Goal: Task Accomplishment & Management: Use online tool/utility

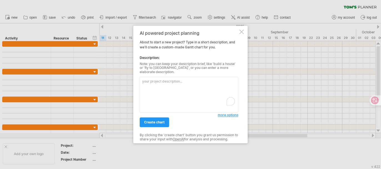
paste textarea "Lore Ipsumdo / Sitametc Adipi Elitseddoe & Temporinci Utlabore 8 – Etdoloremag …"
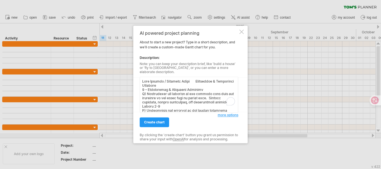
scroll to position [153, 0]
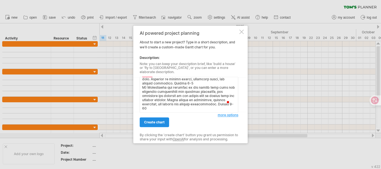
type textarea "Lore Ipsumdo / Sitametc Adipi Elitseddoe & Temporinci Utlabore 5 – Etdoloremag …"
click at [160, 120] on span "create chart" at bounding box center [154, 122] width 21 height 4
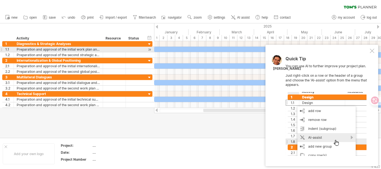
drag, startPoint x: 374, startPoint y: 50, endPoint x: 334, endPoint y: 68, distance: 44.2
click at [374, 50] on div at bounding box center [372, 51] width 4 height 4
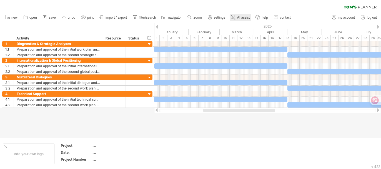
click at [249, 16] on span "AI assist" at bounding box center [243, 18] width 13 height 4
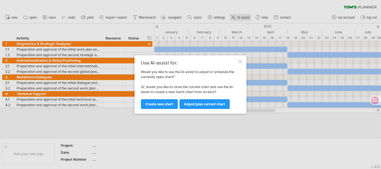
click at [249, 16] on div at bounding box center [190, 84] width 381 height 169
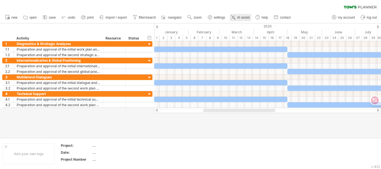
click at [249, 16] on span "AI assist" at bounding box center [243, 18] width 13 height 4
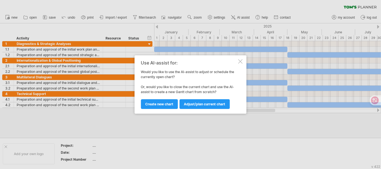
click at [242, 61] on div at bounding box center [240, 61] width 4 height 4
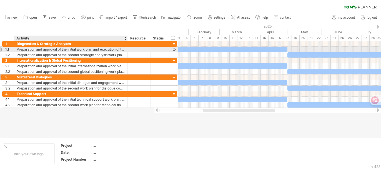
drag, startPoint x: 102, startPoint y: 49, endPoint x: 127, endPoint y: 79, distance: 38.7
click at [127, 79] on div "**********" at bounding box center [89, 74] width 175 height 67
click at [127, 79] on div at bounding box center [127, 77] width 3 height 6
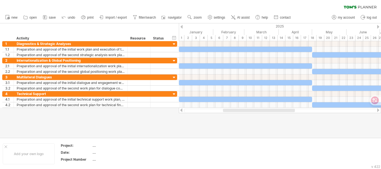
click at [246, 17] on span "AI assist" at bounding box center [243, 18] width 13 height 4
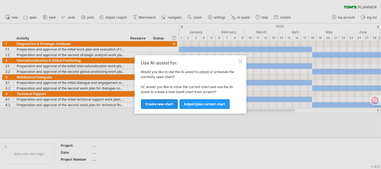
click at [157, 104] on span "Create new chart" at bounding box center [160, 104] width 28 height 4
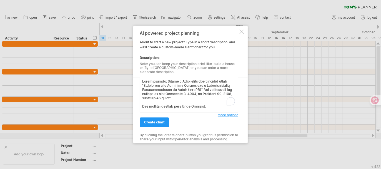
scroll to position [221, 0]
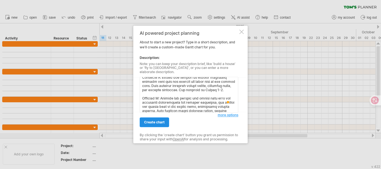
type textarea "Instructions: Create a [PERSON_NAME] chart for a project named "Promotion of a …"
click at [164, 120] on span "create chart" at bounding box center [154, 122] width 21 height 4
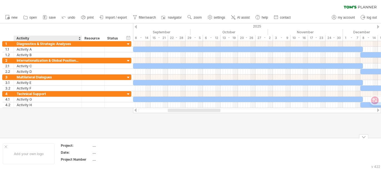
click at [80, 128] on div at bounding box center [190, 80] width 381 height 115
click at [246, 18] on span "AI assist" at bounding box center [243, 18] width 13 height 4
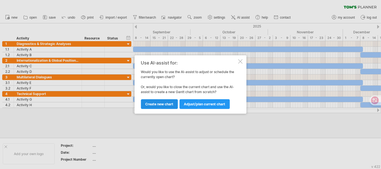
click at [167, 104] on span "Create new chart" at bounding box center [160, 104] width 28 height 4
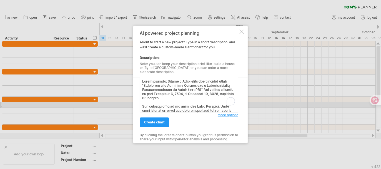
scroll to position [213, 0]
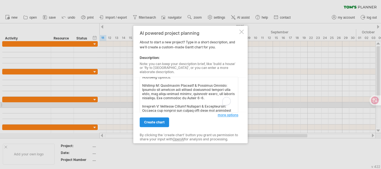
type textarea "Instructions: Create a [PERSON_NAME] chart for a project named "Promotion of a …"
click at [163, 120] on span "create chart" at bounding box center [154, 122] width 21 height 4
click at [163, 119] on div at bounding box center [190, 84] width 381 height 169
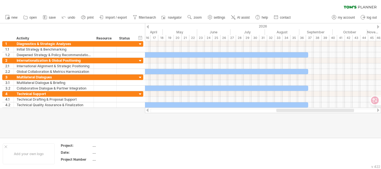
drag, startPoint x: 264, startPoint y: 111, endPoint x: 309, endPoint y: 117, distance: 45.4
click at [317, 117] on div "Trying to reach [DOMAIN_NAME] Connected again... 0% clear filter new 1" at bounding box center [190, 84] width 381 height 169
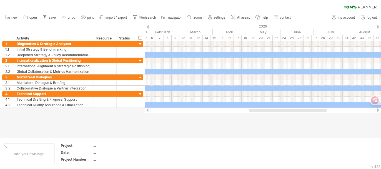
drag, startPoint x: 309, startPoint y: 117, endPoint x: 274, endPoint y: 151, distance: 48.7
click at [226, 119] on div at bounding box center [190, 80] width 381 height 115
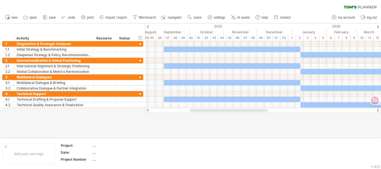
drag, startPoint x: 302, startPoint y: 111, endPoint x: 243, endPoint y: 118, distance: 59.4
click at [243, 118] on div "Trying to reach [DOMAIN_NAME] Connected again... 0% clear filter new 1" at bounding box center [190, 84] width 381 height 169
click at [100, 145] on div "...." at bounding box center [116, 145] width 47 height 5
click at [98, 153] on div "...." at bounding box center [116, 152] width 47 height 5
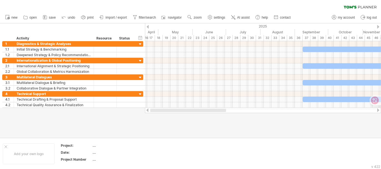
drag, startPoint x: 242, startPoint y: 110, endPoint x: 157, endPoint y: 95, distance: 86.0
click at [165, 119] on div "Trying to reach [DOMAIN_NAME] Connected again... 0% clear filter new 1" at bounding box center [190, 84] width 381 height 169
click at [165, 119] on div at bounding box center [190, 80] width 381 height 115
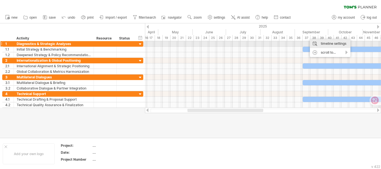
click at [338, 42] on div "timeline settings" at bounding box center [330, 43] width 41 height 9
select select "*"
select select "**"
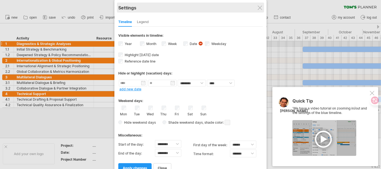
click at [257, 8] on div "Settings" at bounding box center [190, 8] width 145 height 10
click at [261, 4] on div "Settings" at bounding box center [190, 8] width 145 height 10
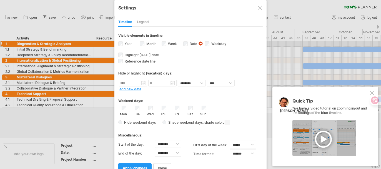
click at [260, 9] on div at bounding box center [260, 8] width 4 height 4
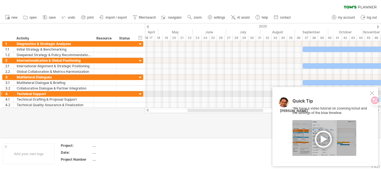
click at [372, 91] on div at bounding box center [372, 93] width 4 height 4
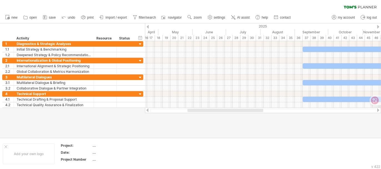
drag, startPoint x: 252, startPoint y: 113, endPoint x: 271, endPoint y: 111, distance: 19.3
click at [271, 111] on div at bounding box center [263, 111] width 236 height 6
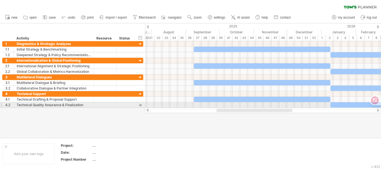
drag, startPoint x: 256, startPoint y: 110, endPoint x: 268, endPoint y: 97, distance: 17.3
click at [285, 108] on div at bounding box center [263, 111] width 236 height 6
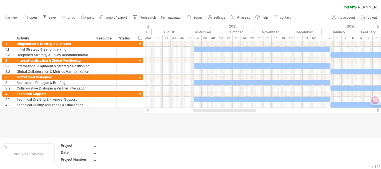
click at [208, 30] on div "September" at bounding box center [202, 32] width 33 height 6
click at [245, 35] on div "timeline settings" at bounding box center [231, 37] width 41 height 9
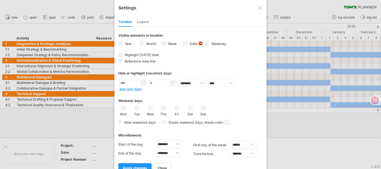
click at [151, 23] on div "Timeline Legend" at bounding box center [190, 21] width 145 height 12
click at [149, 22] on div "Legend" at bounding box center [143, 22] width 12 height 9
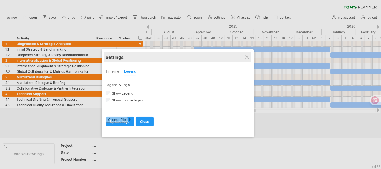
drag, startPoint x: 195, startPoint y: 6, endPoint x: 182, endPoint y: 56, distance: 51.1
click at [182, 56] on div "Settings" at bounding box center [178, 57] width 145 height 10
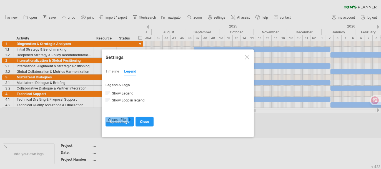
drag, startPoint x: 182, startPoint y: 56, endPoint x: 170, endPoint y: 67, distance: 16.3
click at [183, 56] on div "Settings" at bounding box center [178, 57] width 145 height 10
click at [115, 72] on div "Timeline" at bounding box center [113, 71] width 14 height 9
click at [0, 0] on div "Hide or highlight (vacation) days:" at bounding box center [0, 0] width 0 height 0
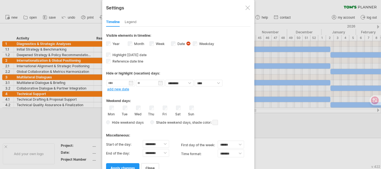
drag, startPoint x: 206, startPoint y: 2, endPoint x: 223, endPoint y: 16, distance: 22.5
click at [232, 24] on div "**********" at bounding box center [178, 89] width 152 height 178
click at [228, 21] on div "Timeline Legend" at bounding box center [178, 21] width 145 height 12
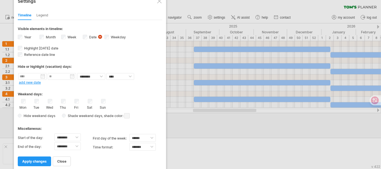
drag, startPoint x: 217, startPoint y: 4, endPoint x: 129, endPoint y: 23, distance: 90.1
click at [129, 23] on div "**********" at bounding box center [90, 82] width 152 height 178
click at [129, 23] on div "Visible elements in timeline: Year Month Week visibility of weeknumbers Current…" at bounding box center [90, 26] width 145 height 13
click at [38, 159] on span "apply changes" at bounding box center [35, 161] width 24 height 4
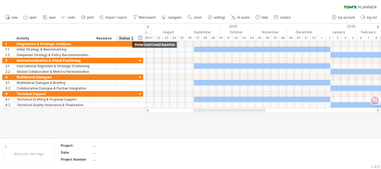
click at [140, 38] on div "hide start/end/duration show start/end/duration" at bounding box center [140, 38] width 5 height 6
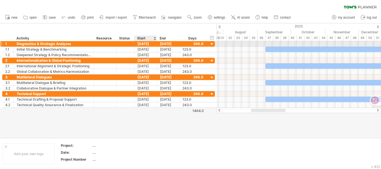
click at [143, 43] on div "[DATE]" at bounding box center [146, 43] width 23 height 5
click at [181, 139] on div "Add your own logo Project: .... Date: .... Project Number ...." at bounding box center [190, 154] width 381 height 32
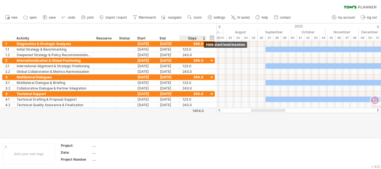
click at [213, 36] on div "hide start/end/duration show start/end/duration" at bounding box center [212, 38] width 5 height 6
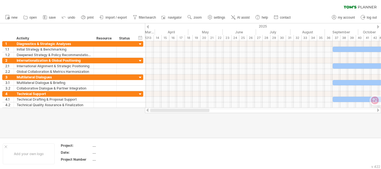
drag, startPoint x: 212, startPoint y: 110, endPoint x: 149, endPoint y: 115, distance: 63.3
click at [150, 115] on div "Trying to reach [DOMAIN_NAME] Connected again... 0% clear filter new 1" at bounding box center [190, 84] width 381 height 169
drag, startPoint x: 149, startPoint y: 115, endPoint x: 136, endPoint y: 88, distance: 29.7
click at [148, 114] on div at bounding box center [190, 80] width 381 height 115
click at [141, 37] on div "hide start/end/duration show start/end/duration" at bounding box center [140, 38] width 5 height 6
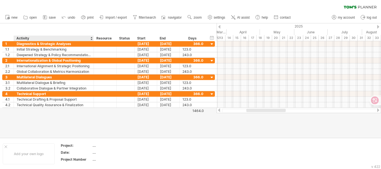
drag, startPoint x: 145, startPoint y: 37, endPoint x: 98, endPoint y: 39, distance: 46.2
click at [95, 39] on div "******** Activity ******** Resource ****** Status Start End Days" at bounding box center [104, 39] width 204 height 6
click at [95, 39] on div "******** Resource" at bounding box center [105, 39] width 23 height 6
drag, startPoint x: 101, startPoint y: 36, endPoint x: 105, endPoint y: 40, distance: 5.3
click at [118, 38] on div "******** Activity ******** Resource ****** Status Start End Days" at bounding box center [104, 39] width 204 height 6
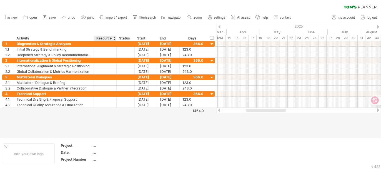
click at [104, 37] on div "Resource" at bounding box center [104, 39] width 17 height 6
drag, startPoint x: 268, startPoint y: 109, endPoint x: 233, endPoint y: 114, distance: 36.0
click at [233, 114] on div "Trying to reach [DOMAIN_NAME] Connected again... 0% clear filter new 1" at bounding box center [190, 84] width 381 height 169
click at [242, 15] on link "AI assist" at bounding box center [241, 17] width 22 height 7
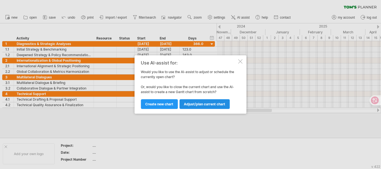
click at [215, 105] on span "Adjust/plan current chart" at bounding box center [204, 104] width 41 height 4
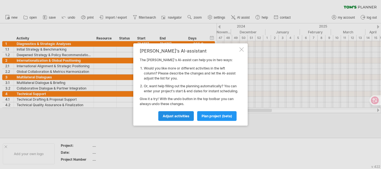
click at [173, 118] on span "Adjust activities" at bounding box center [176, 116] width 27 height 4
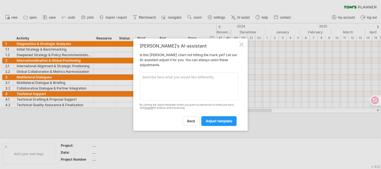
click at [195, 84] on textarea at bounding box center [189, 87] width 99 height 28
click at [195, 84] on textarea "To enrich screen reader interactions, please activate Accessibility in Grammarl…" at bounding box center [189, 87] width 99 height 28
drag, startPoint x: 245, startPoint y: 44, endPoint x: 241, endPoint y: 44, distance: 4.2
click at [243, 44] on div "[PERSON_NAME]'s AI-assistant Is this [PERSON_NAME] chart not hitting the mark y…" at bounding box center [190, 84] width 115 height 92
click at [241, 43] on div at bounding box center [242, 44] width 4 height 4
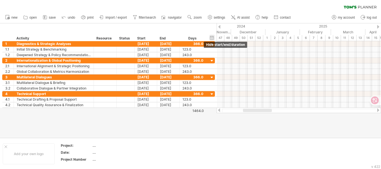
click at [213, 38] on div "hide start/end/duration show start/end/duration" at bounding box center [212, 38] width 5 height 6
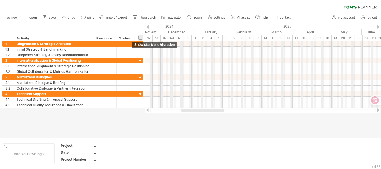
click at [141, 36] on div "hide start/end/duration show start/end/duration" at bounding box center [140, 38] width 5 height 6
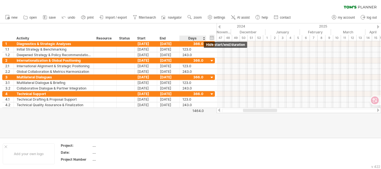
click at [210, 37] on div "hide start/end/duration show start/end/duration" at bounding box center [212, 38] width 5 height 6
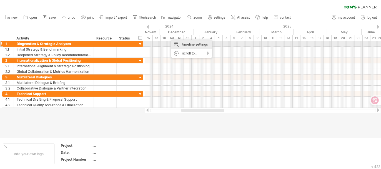
click at [187, 44] on div "timeline settings" at bounding box center [191, 44] width 41 height 9
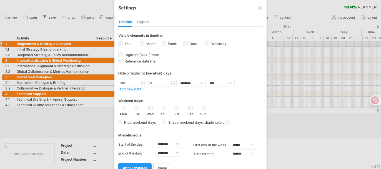
click at [147, 20] on div "Legend" at bounding box center [143, 22] width 12 height 9
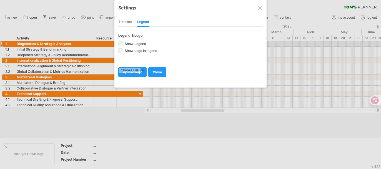
click at [125, 24] on div "Timeline" at bounding box center [125, 22] width 14 height 9
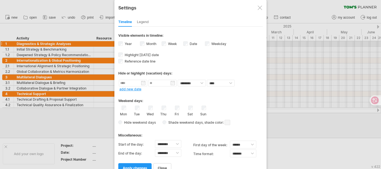
click at [258, 9] on div at bounding box center [260, 8] width 4 height 4
click at [258, 9] on div "clear filter reapply filter" at bounding box center [190, 6] width 381 height 12
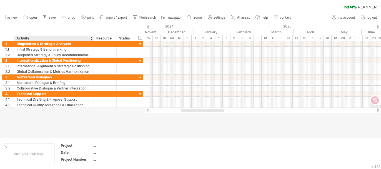
click at [85, 130] on div at bounding box center [190, 80] width 381 height 115
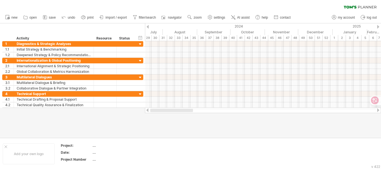
drag, startPoint x: 211, startPoint y: 110, endPoint x: 154, endPoint y: 115, distance: 57.5
click at [154, 115] on div "Trying to reach [DOMAIN_NAME] Connected again... 0% clear filter new 1" at bounding box center [190, 84] width 381 height 169
click at [154, 115] on div at bounding box center [190, 80] width 381 height 115
click at [143, 36] on div "hide start/end/duration show start/end/duration" at bounding box center [140, 38] width 5 height 6
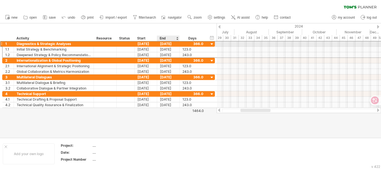
click at [171, 42] on div "[DATE]" at bounding box center [168, 43] width 23 height 5
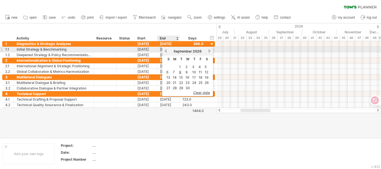
click at [167, 50] on link "previous" at bounding box center [166, 51] width 4 height 4
click at [167, 49] on link "previous" at bounding box center [166, 51] width 4 height 4
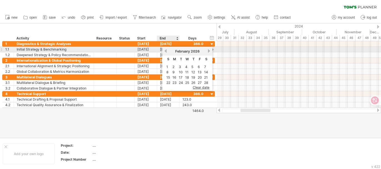
click at [167, 49] on link "previous" at bounding box center [166, 51] width 4 height 4
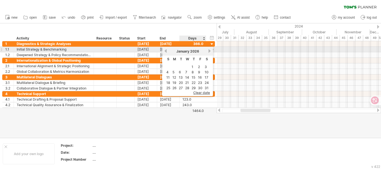
click at [210, 50] on link "next" at bounding box center [210, 51] width 4 height 4
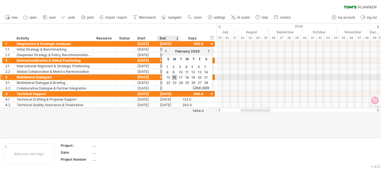
click at [173, 75] on link "16" at bounding box center [174, 77] width 5 height 5
click at [173, 75] on div "[DATE]" at bounding box center [168, 76] width 23 height 5
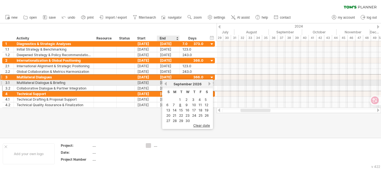
click at [166, 83] on link "previous" at bounding box center [166, 84] width 4 height 4
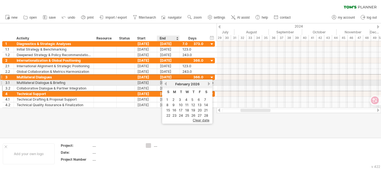
click at [166, 83] on link "previous" at bounding box center [166, 84] width 4 height 4
click at [208, 83] on link "next" at bounding box center [210, 84] width 4 height 4
click at [208, 83] on link "next" at bounding box center [209, 84] width 4 height 4
click at [192, 84] on span "2026" at bounding box center [192, 84] width 9 height 4
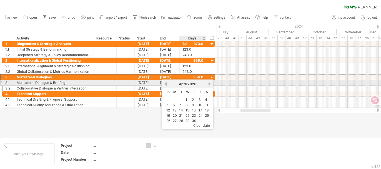
click at [209, 83] on link "next" at bounding box center [210, 84] width 4 height 4
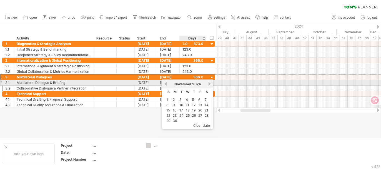
click at [209, 83] on link "next" at bounding box center [210, 84] width 4 height 4
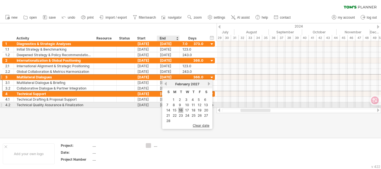
click at [181, 108] on link "16" at bounding box center [180, 110] width 5 height 5
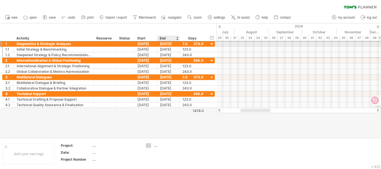
click at [174, 43] on div "[DATE]" at bounding box center [168, 43] width 23 height 5
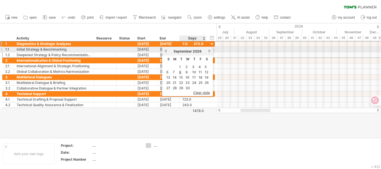
click at [208, 50] on link "next" at bounding box center [210, 51] width 4 height 4
click at [207, 50] on link "next" at bounding box center [209, 51] width 4 height 4
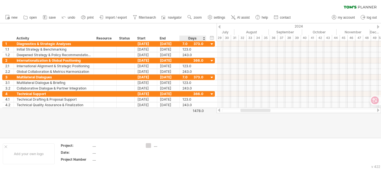
drag, startPoint x: 209, startPoint y: 122, endPoint x: 178, endPoint y: 107, distance: 34.8
click at [207, 121] on div at bounding box center [190, 80] width 381 height 115
click at [174, 94] on div "[DATE]" at bounding box center [168, 93] width 23 height 5
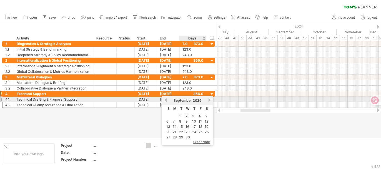
click at [208, 100] on link "next" at bounding box center [210, 100] width 4 height 4
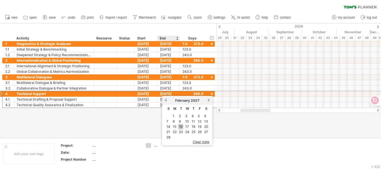
click at [178, 125] on link "16" at bounding box center [180, 126] width 5 height 5
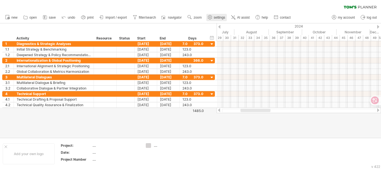
click at [213, 17] on use at bounding box center [210, 17] width 6 height 6
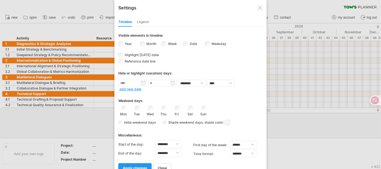
click at [141, 19] on div "Legend" at bounding box center [143, 22] width 12 height 9
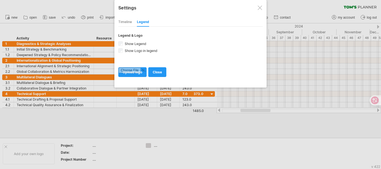
click at [126, 20] on div "Timeline" at bounding box center [125, 22] width 14 height 9
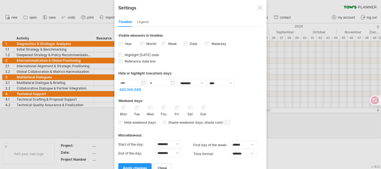
click at [257, 8] on div "**********" at bounding box center [191, 89] width 152 height 178
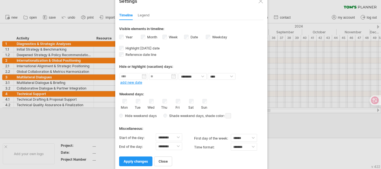
drag, startPoint x: 142, startPoint y: 160, endPoint x: 161, endPoint y: 149, distance: 21.9
click at [142, 160] on span "apply changes" at bounding box center [136, 161] width 24 height 4
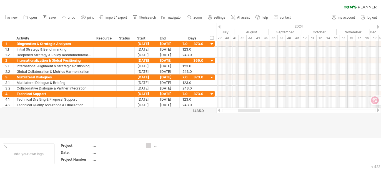
click at [233, 36] on div "31" at bounding box center [235, 38] width 8 height 6
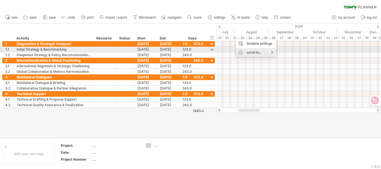
click at [267, 51] on div "scroll to..." at bounding box center [256, 52] width 41 height 9
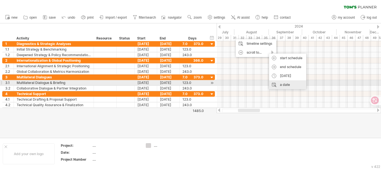
click at [296, 85] on div "a date" at bounding box center [287, 84] width 37 height 9
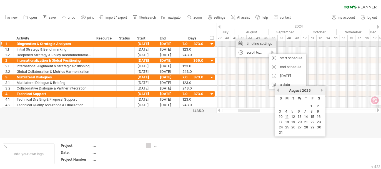
click at [257, 44] on div "timeline settings" at bounding box center [256, 43] width 41 height 9
click at [0, 0] on div "**********" at bounding box center [0, 0] width 0 height 0
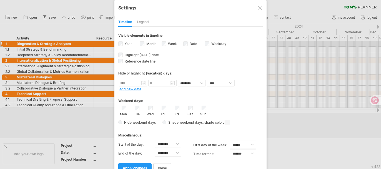
click at [171, 43] on label "Week visibility of weeknumbers Currently there is not enough space horizontally…" at bounding box center [172, 44] width 10 height 4
click at [166, 44] on div "Week visibility of weeknumbers Currently there is not enough space horizontally…" at bounding box center [173, 45] width 22 height 8
click at [201, 42] on span "visibility of date Currently there is not enough space horizontally to display …" at bounding box center [201, 44] width 6 height 6
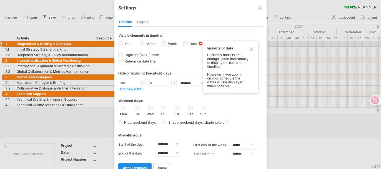
click at [141, 163] on link "apply changes" at bounding box center [134, 168] width 33 height 10
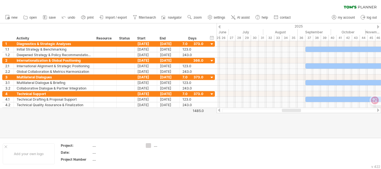
drag, startPoint x: 248, startPoint y: 110, endPoint x: 300, endPoint y: 113, distance: 52.7
click at [300, 113] on div "Trying to reach [DOMAIN_NAME] Connected again... 0% clear filter new 1" at bounding box center [190, 84] width 381 height 169
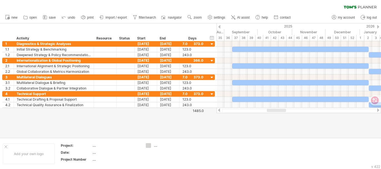
click at [300, 113] on div at bounding box center [190, 80] width 381 height 115
click at [236, 38] on div "37" at bounding box center [236, 38] width 8 height 6
click at [222, 16] on span "settings" at bounding box center [219, 18] width 11 height 4
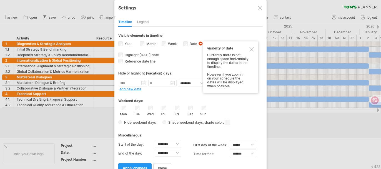
click at [261, 7] on div at bounding box center [260, 8] width 4 height 4
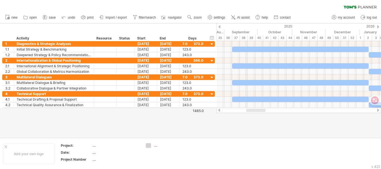
click at [246, 29] on div "September" at bounding box center [241, 32] width 33 height 6
click at [270, 35] on div "timeline settings" at bounding box center [269, 36] width 41 height 9
click at [0, 0] on div at bounding box center [0, 0] width 0 height 0
click at [311, 32] on div "timeline settings" at bounding box center [297, 31] width 41 height 9
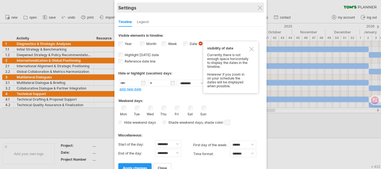
click at [258, 9] on div at bounding box center [260, 8] width 4 height 4
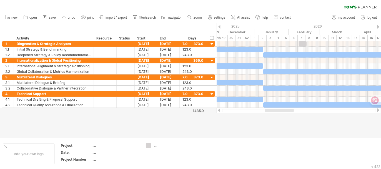
drag, startPoint x: 272, startPoint y: 110, endPoint x: 291, endPoint y: 109, distance: 18.7
click at [291, 109] on div at bounding box center [279, 110] width 29 height 3
click at [213, 37] on div "hide start/end/duration show start/end/duration" at bounding box center [212, 38] width 5 height 6
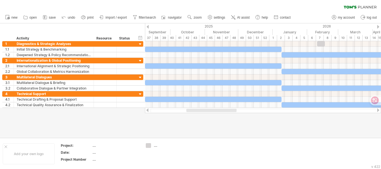
drag, startPoint x: 240, startPoint y: 110, endPoint x: 217, endPoint y: 117, distance: 24.5
click at [217, 117] on div "Trying to reach [DOMAIN_NAME] Connected again... 0% clear filter new 1" at bounding box center [190, 84] width 381 height 169
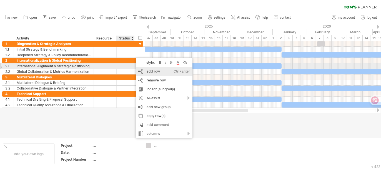
click at [159, 68] on div "add row Ctrl+Enter Cmd+Enter" at bounding box center [164, 71] width 57 height 9
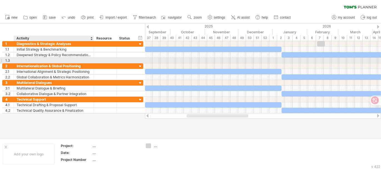
click at [48, 59] on div at bounding box center [54, 60] width 74 height 5
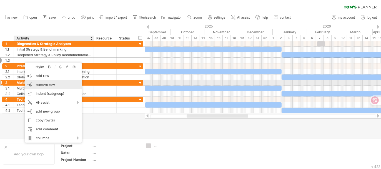
click at [58, 84] on div "remove row remove selected rows" at bounding box center [53, 84] width 57 height 9
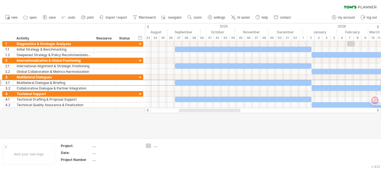
click at [213, 111] on div at bounding box center [210, 110] width 62 height 3
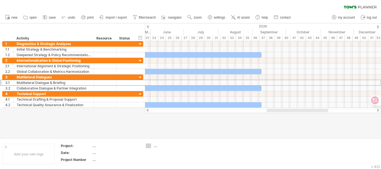
drag, startPoint x: 205, startPoint y: 110, endPoint x: 286, endPoint y: 119, distance: 82.3
click at [286, 119] on div "Trying to reach [DOMAIN_NAME] Connected again... 0% clear filter new 1" at bounding box center [190, 84] width 381 height 169
click at [138, 36] on div "hide start/end/duration show start/end/duration" at bounding box center [140, 38] width 5 height 6
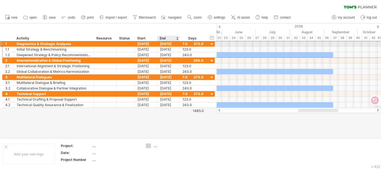
click at [174, 44] on div "[DATE]" at bounding box center [168, 43] width 23 height 5
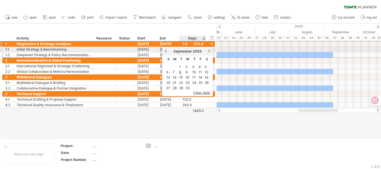
click at [209, 49] on link "next" at bounding box center [210, 51] width 4 height 4
click at [208, 50] on link "next" at bounding box center [210, 51] width 4 height 4
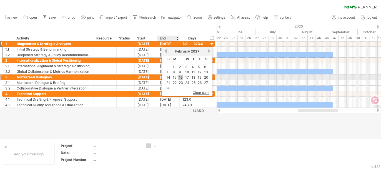
click at [181, 77] on link "16" at bounding box center [180, 77] width 5 height 5
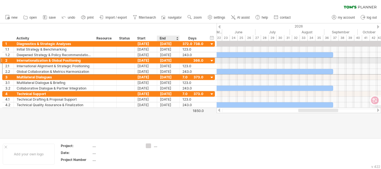
click at [174, 59] on div "[DATE]" at bounding box center [168, 60] width 23 height 5
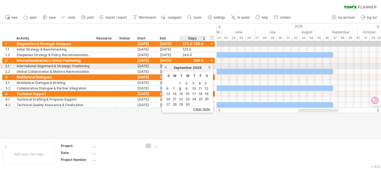
click at [208, 67] on link "next" at bounding box center [210, 67] width 4 height 4
click at [209, 68] on link "next" at bounding box center [210, 67] width 4 height 4
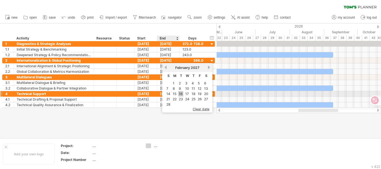
click at [182, 93] on link "16" at bounding box center [180, 93] width 5 height 5
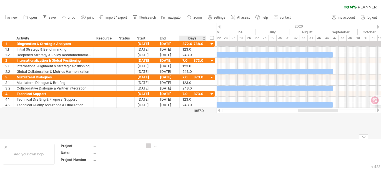
click at [197, 138] on div "Add your own logo Project: .... Date: .... Project Number .... ...." at bounding box center [190, 154] width 381 height 32
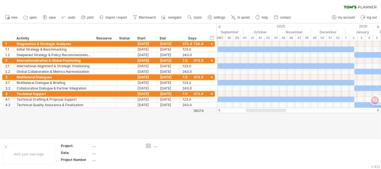
drag, startPoint x: 305, startPoint y: 111, endPoint x: 253, endPoint y: 126, distance: 54.4
click at [253, 126] on div "Trying to reach [DOMAIN_NAME] Connected again... 0% clear filter new 1" at bounding box center [190, 84] width 381 height 169
click at [253, 126] on div at bounding box center [190, 80] width 381 height 115
click at [268, 110] on div at bounding box center [261, 110] width 29 height 3
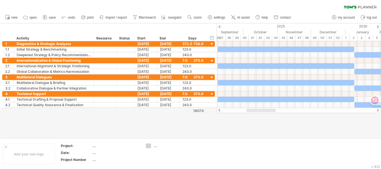
click at [239, 130] on div at bounding box center [190, 80] width 381 height 115
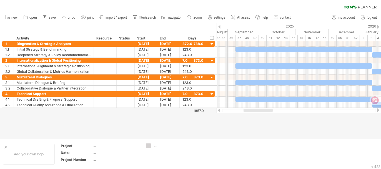
drag, startPoint x: 258, startPoint y: 110, endPoint x: 251, endPoint y: 111, distance: 7.9
click at [251, 112] on div at bounding box center [299, 111] width 154 height 4
click at [251, 111] on div at bounding box center [258, 110] width 29 height 3
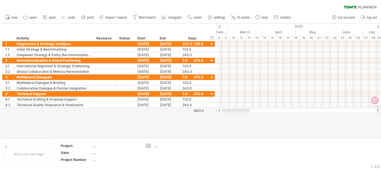
drag, startPoint x: 251, startPoint y: 111, endPoint x: 225, endPoint y: 111, distance: 25.9
click at [225, 111] on div at bounding box center [236, 110] width 28 height 3
click at [210, 38] on div "hide start/end/duration show start/end/duration" at bounding box center [212, 38] width 5 height 6
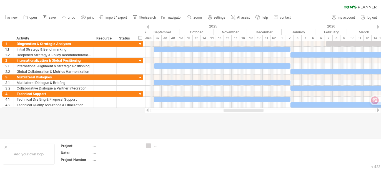
drag, startPoint x: 208, startPoint y: 111, endPoint x: 252, endPoint y: 110, distance: 44.5
click at [252, 110] on div at bounding box center [244, 110] width 40 height 3
click at [280, 41] on div "timeline settings" at bounding box center [276, 43] width 41 height 9
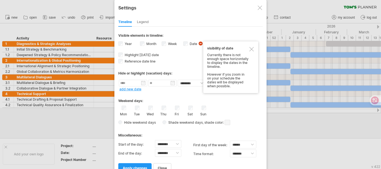
click at [255, 47] on div "visibility of date Currently there is not enough space horizontally to display …" at bounding box center [230, 67] width 55 height 52
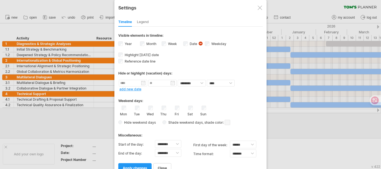
click at [200, 43] on span "visibility of date Currently there is not enough space horizontally to display …" at bounding box center [201, 44] width 6 height 6
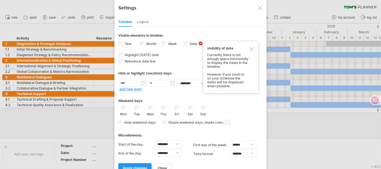
click at [252, 47] on div at bounding box center [252, 49] width 4 height 4
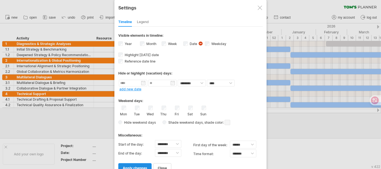
click at [140, 163] on link "apply changes" at bounding box center [134, 168] width 33 height 10
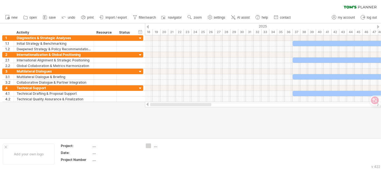
drag, startPoint x: 214, startPoint y: 105, endPoint x: 164, endPoint y: 66, distance: 63.9
click at [140, 111] on div "Trying to reach [DOMAIN_NAME] Connected again... 0% clear filter new 1" at bounding box center [190, 84] width 381 height 169
click at [265, 32] on div "33" at bounding box center [266, 32] width 8 height 6
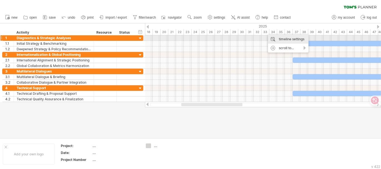
click at [302, 41] on div "timeline settings" at bounding box center [288, 39] width 41 height 9
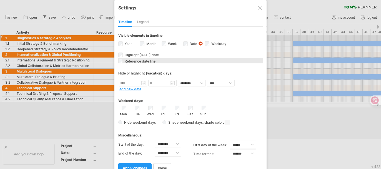
click at [154, 60] on span "Reference date line" at bounding box center [140, 61] width 32 height 4
click at [145, 166] on span "apply changes" at bounding box center [135, 168] width 24 height 4
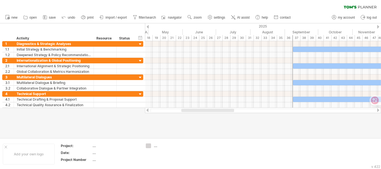
drag, startPoint x: 213, startPoint y: 112, endPoint x: 222, endPoint y: 111, distance: 8.7
click at [222, 111] on div at bounding box center [263, 111] width 236 height 6
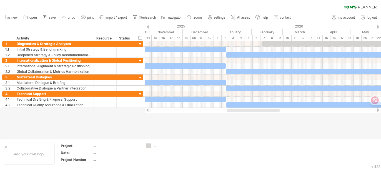
drag, startPoint x: 219, startPoint y: 110, endPoint x: 265, endPoint y: 115, distance: 45.8
click at [265, 115] on div "Trying to reach [DOMAIN_NAME] Connected again... 0% clear filter new 1" at bounding box center [190, 84] width 381 height 169
click at [142, 39] on div "hide start/end/duration show start/end/duration" at bounding box center [140, 38] width 5 height 6
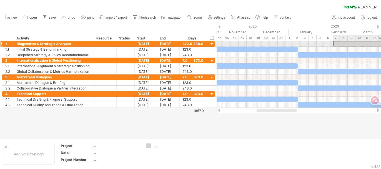
drag, startPoint x: 342, startPoint y: 43, endPoint x: 335, endPoint y: 42, distance: 7.7
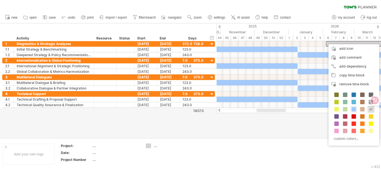
click at [371, 108] on span at bounding box center [371, 109] width 4 height 4
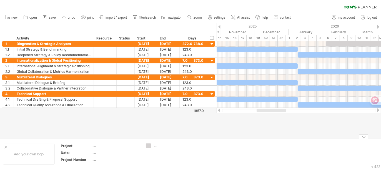
drag, startPoint x: 300, startPoint y: 138, endPoint x: 305, endPoint y: 148, distance: 10.7
click at [301, 138] on div "Add your own logo Project: .... Date: .... Project Number .... ...." at bounding box center [190, 154] width 381 height 32
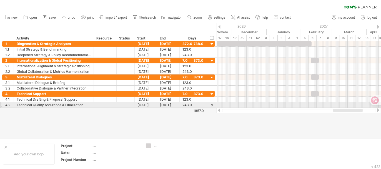
drag, startPoint x: 279, startPoint y: 110, endPoint x: 356, endPoint y: 106, distance: 76.8
click at [356, 106] on div "Trying to reach [DOMAIN_NAME] Connected again... 0% clear filter new 1" at bounding box center [190, 84] width 381 height 169
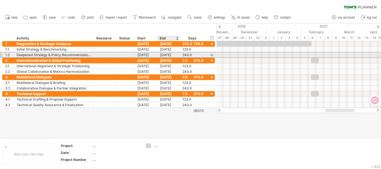
click at [172, 55] on div "[DATE]" at bounding box center [168, 54] width 23 height 5
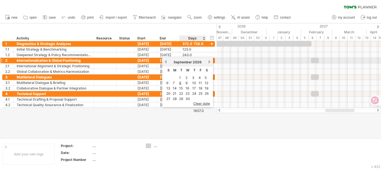
click at [208, 61] on link "next" at bounding box center [210, 62] width 4 height 4
click at [208, 61] on link "next" at bounding box center [209, 62] width 4 height 4
click at [166, 61] on link "previous" at bounding box center [166, 62] width 4 height 4
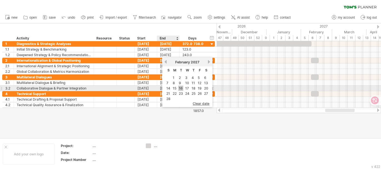
click at [182, 87] on link "16" at bounding box center [180, 88] width 5 height 5
click at [183, 87] on div "243.0" at bounding box center [193, 88] width 21 height 5
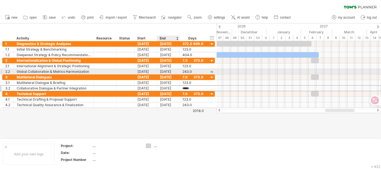
click at [173, 71] on div "[DATE]" at bounding box center [168, 71] width 23 height 5
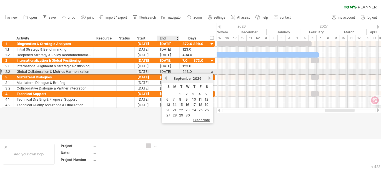
click at [173, 71] on div "[DATE]" at bounding box center [168, 71] width 23 height 5
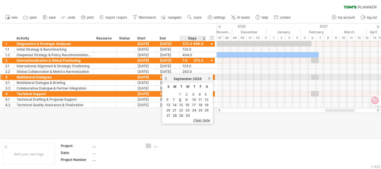
click at [208, 78] on link "next" at bounding box center [210, 78] width 4 height 4
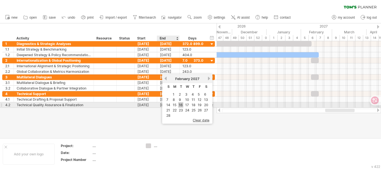
click at [181, 104] on link "16" at bounding box center [180, 104] width 5 height 5
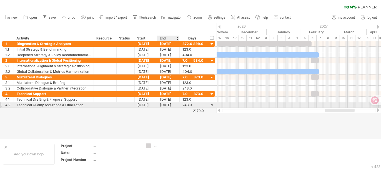
drag, startPoint x: 181, startPoint y: 104, endPoint x: 184, endPoint y: 101, distance: 4.0
click at [181, 104] on div "243.0 243.0" at bounding box center [193, 104] width 27 height 5
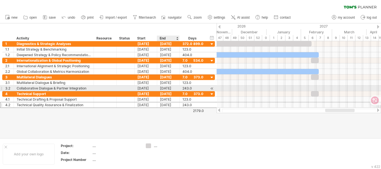
click at [173, 89] on div "[DATE]" at bounding box center [168, 88] width 23 height 5
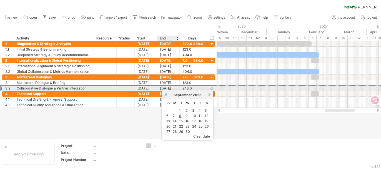
click at [173, 89] on div "[DATE]" at bounding box center [168, 88] width 23 height 5
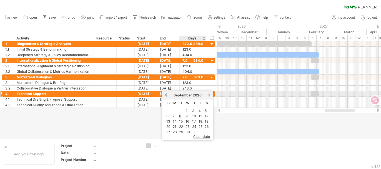
click at [209, 94] on link "next" at bounding box center [210, 95] width 4 height 4
click at [208, 95] on link "next" at bounding box center [210, 95] width 4 height 4
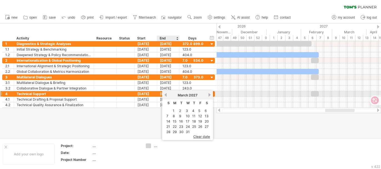
click at [166, 96] on link "previous" at bounding box center [166, 95] width 4 height 4
click at [208, 93] on link "next" at bounding box center [210, 95] width 4 height 4
click at [180, 120] on link "16" at bounding box center [180, 121] width 5 height 5
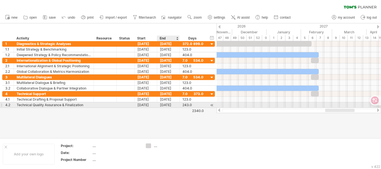
click at [172, 103] on div "[DATE]" at bounding box center [168, 104] width 23 height 5
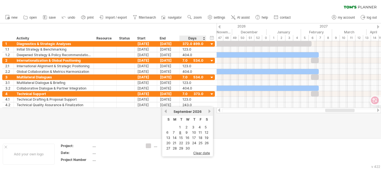
click at [210, 111] on link "next" at bounding box center [210, 111] width 4 height 4
click at [208, 111] on link "next" at bounding box center [210, 111] width 4 height 4
click at [208, 112] on link "next" at bounding box center [210, 111] width 4 height 4
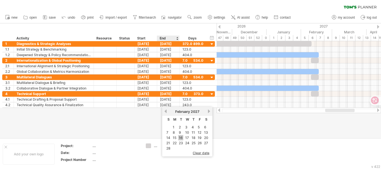
click at [181, 135] on link "16" at bounding box center [180, 137] width 5 height 5
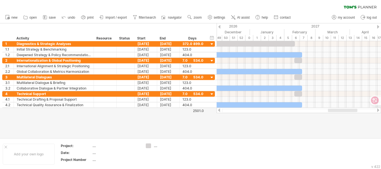
drag, startPoint x: 330, startPoint y: 111, endPoint x: 333, endPoint y: 112, distance: 3.1
click at [333, 112] on div at bounding box center [299, 111] width 165 height 6
click at [213, 37] on div "hide start/end/duration show start/end/duration" at bounding box center [212, 38] width 5 height 6
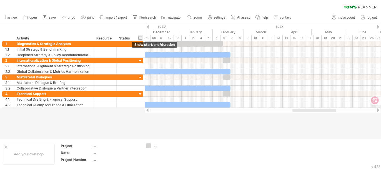
click at [139, 37] on div "hide start/end/duration show start/end/duration" at bounding box center [140, 38] width 5 height 6
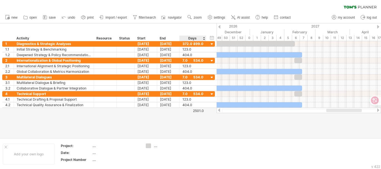
click at [213, 37] on div "hide start/end/duration show start/end/duration" at bounding box center [212, 38] width 5 height 6
click at [285, 37] on div "5" at bounding box center [289, 38] width 8 height 6
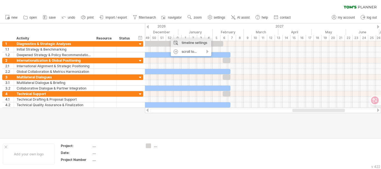
click at [202, 39] on div "timeline settings" at bounding box center [191, 42] width 41 height 9
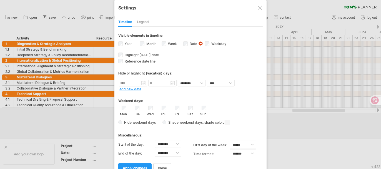
click at [170, 43] on label "Week visibility of weeknumbers Currently there is not enough space horizontally…" at bounding box center [172, 44] width 10 height 4
click at [144, 166] on span "apply changes" at bounding box center [135, 168] width 24 height 4
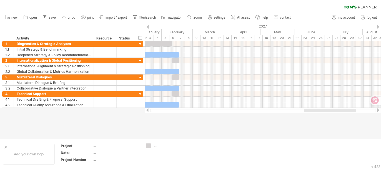
drag, startPoint x: 303, startPoint y: 111, endPoint x: 313, endPoint y: 106, distance: 10.9
click at [314, 108] on div at bounding box center [263, 111] width 236 height 6
click at [141, 36] on div "hide start/end/duration show start/end/duration" at bounding box center [140, 38] width 5 height 6
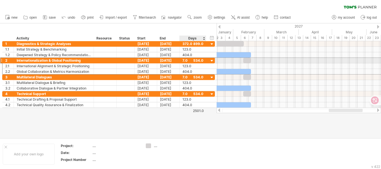
click at [185, 60] on div "7.0" at bounding box center [193, 60] width 21 height 5
click at [202, 60] on div "***" at bounding box center [193, 60] width 21 height 5
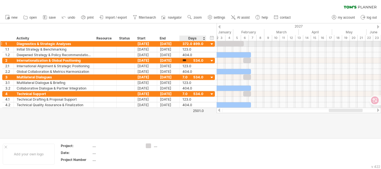
click at [204, 44] on div at bounding box center [205, 44] width 3 height 6
click at [213, 42] on div at bounding box center [212, 44] width 5 height 5
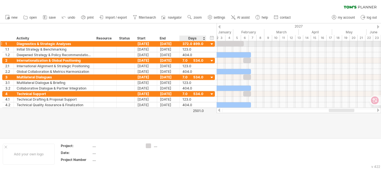
click at [213, 42] on div at bounding box center [212, 44] width 5 height 5
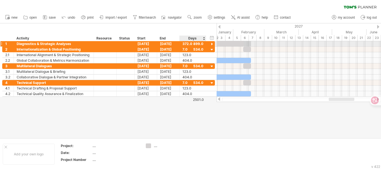
click at [213, 42] on div at bounding box center [212, 44] width 5 height 5
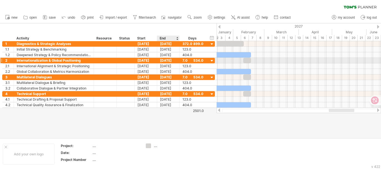
click at [183, 59] on div "7.0" at bounding box center [193, 60] width 21 height 5
click at [183, 59] on input "***" at bounding box center [188, 60] width 11 height 5
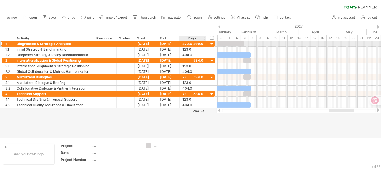
scroll to position [0, 0]
click at [185, 43] on div "372.0" at bounding box center [193, 43] width 21 height 5
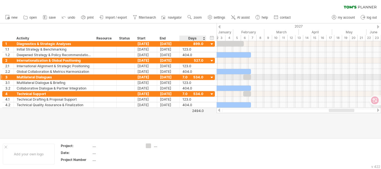
click at [185, 76] on div "7.0" at bounding box center [193, 76] width 21 height 5
click at [185, 76] on input "***" at bounding box center [188, 76] width 11 height 5
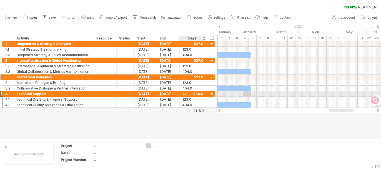
scroll to position [0, 0]
click at [185, 93] on div "7.0" at bounding box center [193, 93] width 21 height 5
click at [203, 133] on div at bounding box center [190, 80] width 381 height 115
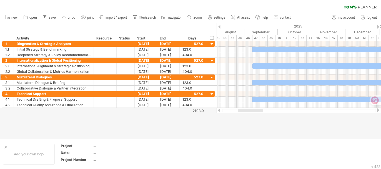
drag, startPoint x: 335, startPoint y: 109, endPoint x: 244, endPoint y: 121, distance: 91.6
click at [244, 121] on div "Trying to reach [DOMAIN_NAME] Connected again... 0% clear filter new 1" at bounding box center [190, 84] width 381 height 169
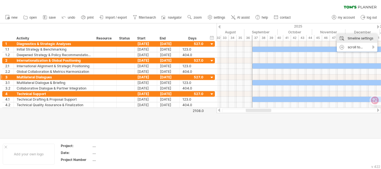
click at [351, 39] on div "timeline settings" at bounding box center [357, 38] width 41 height 9
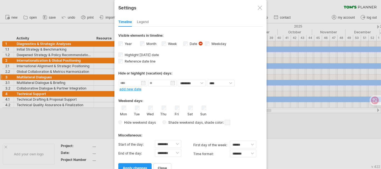
click at [261, 8] on div at bounding box center [260, 8] width 4 height 4
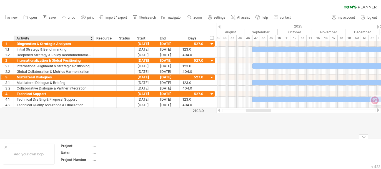
click at [75, 129] on div at bounding box center [190, 80] width 381 height 115
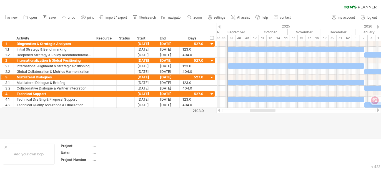
drag, startPoint x: 265, startPoint y: 110, endPoint x: 269, endPoint y: 111, distance: 4.3
click at [269, 111] on div at bounding box center [263, 110] width 26 height 3
click at [269, 111] on div at bounding box center [264, 110] width 28 height 3
click at [60, 124] on div at bounding box center [190, 80] width 381 height 115
click at [268, 111] on div at bounding box center [260, 110] width 29 height 3
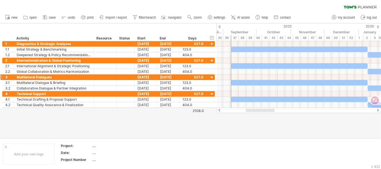
click at [268, 111] on div at bounding box center [260, 110] width 29 height 3
click at [80, 123] on div at bounding box center [190, 80] width 381 height 115
click at [213, 15] on use at bounding box center [210, 17] width 6 height 6
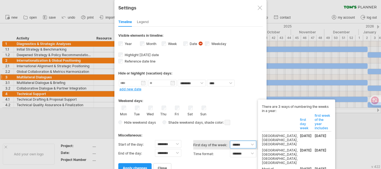
click at [253, 142] on select "****** ****** ********" at bounding box center [243, 145] width 26 height 8
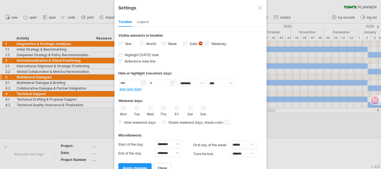
click at [262, 107] on div "Mon Tue Wed Thu Fri Sat Sun" at bounding box center [190, 111] width 145 height 11
click at [252, 150] on select "******* *******" at bounding box center [243, 154] width 26 height 8
click at [252, 118] on div "Hide weekend days Shade weekend days , shade color: You can choose to shade the…" at bounding box center [190, 122] width 145 height 8
click at [74, 126] on div at bounding box center [190, 84] width 381 height 169
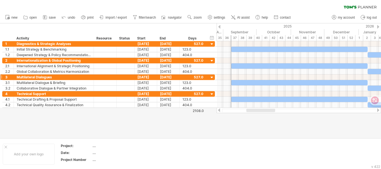
click at [217, 18] on span "settings" at bounding box center [219, 18] width 11 height 4
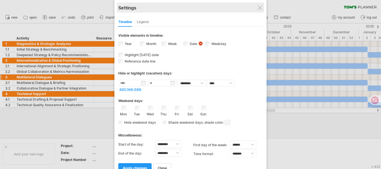
click at [262, 6] on div "Settings" at bounding box center [190, 8] width 145 height 10
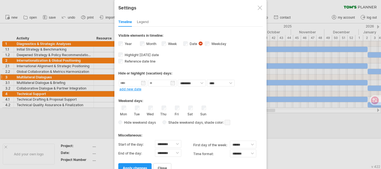
click at [262, 9] on div at bounding box center [260, 8] width 4 height 4
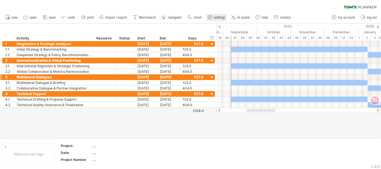
click at [222, 17] on span "settings" at bounding box center [219, 18] width 11 height 4
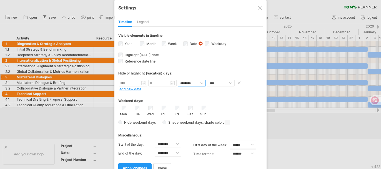
click at [194, 82] on select "******** ********" at bounding box center [192, 83] width 28 height 7
click at [209, 69] on div "Hide or highlight (vacation) days:" at bounding box center [190, 71] width 145 height 14
click at [198, 80] on select "******** ********" at bounding box center [192, 83] width 28 height 7
select select "*"
click at [178, 80] on select "******** ********" at bounding box center [192, 83] width 28 height 7
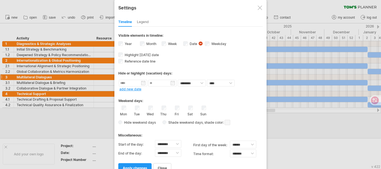
click at [199, 94] on div "Weekend days:" at bounding box center [190, 98] width 145 height 11
click at [142, 163] on link "apply changes" at bounding box center [134, 168] width 33 height 10
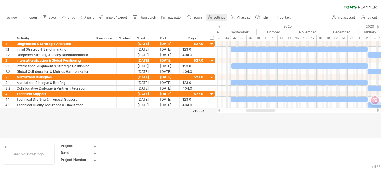
click at [220, 18] on span "settings" at bounding box center [219, 18] width 11 height 4
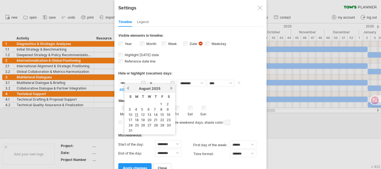
click at [141, 80] on input "text" at bounding box center [133, 83] width 28 height 7
click at [144, 80] on input "text" at bounding box center [133, 83] width 28 height 7
click at [206, 92] on div "Weekend days: Mon Tue Wed Thu Fri Sat Sun Hide weekend days" at bounding box center [190, 109] width 145 height 34
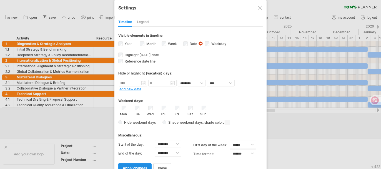
click at [140, 163] on link "apply changes" at bounding box center [134, 168] width 33 height 10
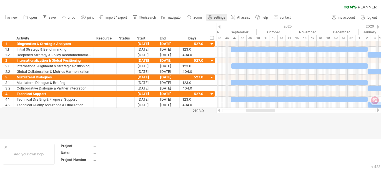
click at [221, 18] on span "settings" at bounding box center [219, 18] width 11 height 4
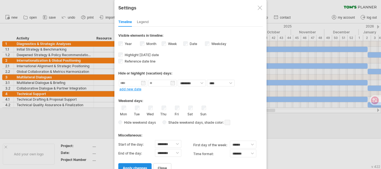
click at [136, 163] on link "apply changes" at bounding box center [134, 168] width 33 height 10
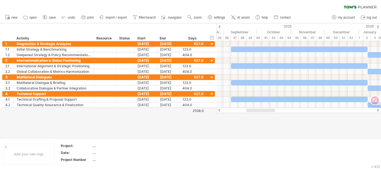
click at [271, 35] on div "42" at bounding box center [274, 38] width 8 height 6
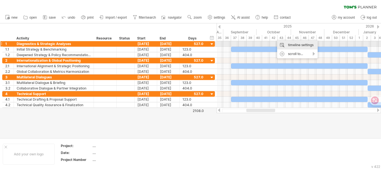
click at [308, 43] on div "timeline settings" at bounding box center [297, 45] width 41 height 9
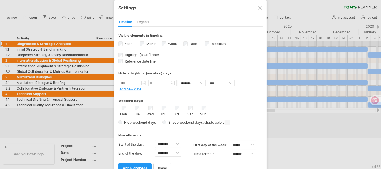
click at [135, 166] on span "apply changes" at bounding box center [135, 168] width 24 height 4
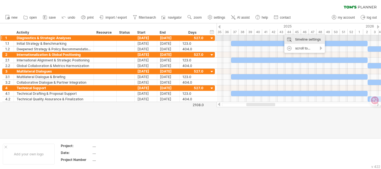
click at [308, 39] on div "timeline settings" at bounding box center [305, 39] width 41 height 9
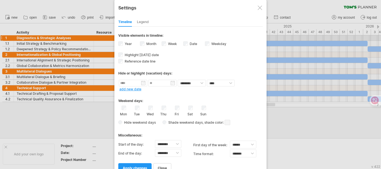
click at [145, 43] on label "Month" at bounding box center [150, 44] width 11 height 4
click at [143, 163] on link "apply changes" at bounding box center [134, 168] width 33 height 10
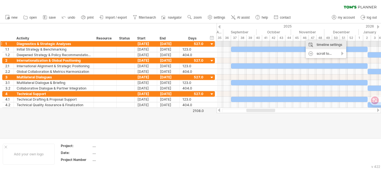
click at [326, 44] on div "timeline settings" at bounding box center [326, 44] width 41 height 9
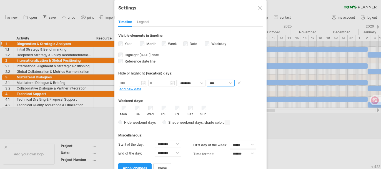
click at [228, 82] on select "**** *****" at bounding box center [221, 83] width 28 height 7
select select "*"
click at [207, 80] on select "**** *****" at bounding box center [221, 83] width 28 height 7
click at [139, 163] on link "apply changes" at bounding box center [134, 168] width 33 height 10
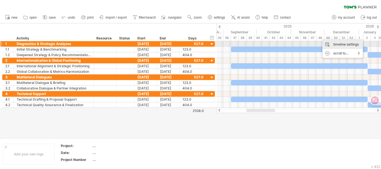
click at [346, 46] on div "timeline settings" at bounding box center [343, 44] width 41 height 9
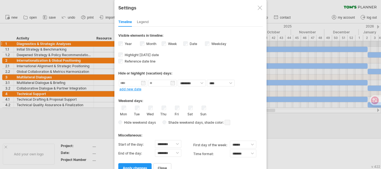
click at [259, 7] on div at bounding box center [260, 8] width 4 height 4
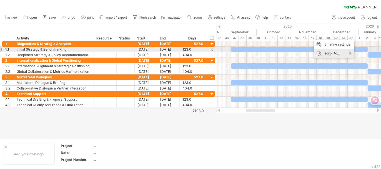
click at [351, 52] on div "scroll to..." at bounding box center [334, 53] width 41 height 9
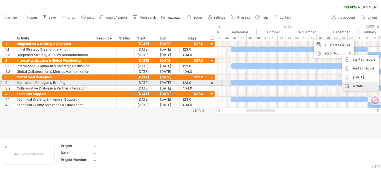
click at [367, 85] on div "a date" at bounding box center [360, 86] width 37 height 9
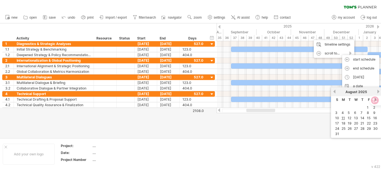
click at [315, 18] on div "new" at bounding box center [190, 18] width 381 height 12
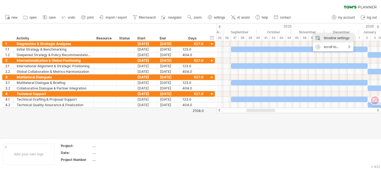
click at [339, 39] on div "timeline settings" at bounding box center [333, 38] width 41 height 9
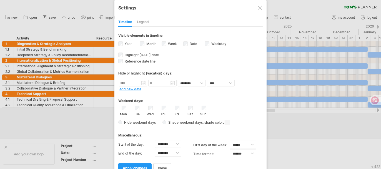
click at [138, 89] on link "add new date" at bounding box center [131, 89] width 22 height 4
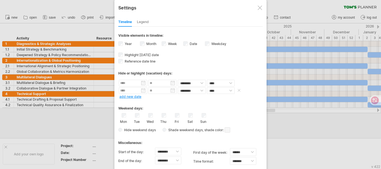
click at [239, 89] on span at bounding box center [240, 90] width 6 height 4
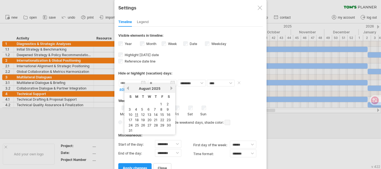
click at [141, 81] on input "text" at bounding box center [133, 83] width 28 height 7
click at [170, 87] on link "next" at bounding box center [172, 88] width 4 height 4
click at [136, 109] on link "8" at bounding box center [136, 109] width 3 height 5
type input "********"
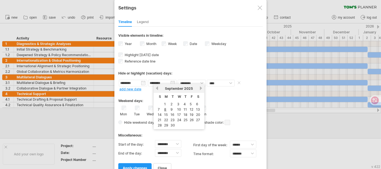
click at [172, 82] on input "********" at bounding box center [162, 83] width 28 height 7
click at [200, 88] on link "next" at bounding box center [201, 88] width 4 height 4
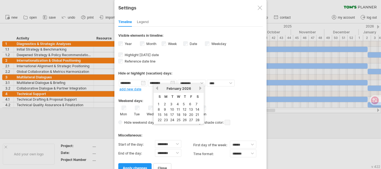
click at [200, 88] on link "next" at bounding box center [200, 88] width 4 height 4
click at [200, 88] on link "next" at bounding box center [201, 88] width 4 height 4
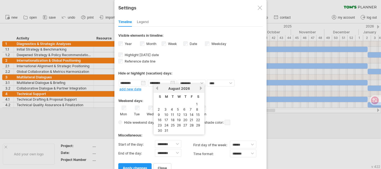
click at [200, 88] on link "next" at bounding box center [201, 88] width 4 height 4
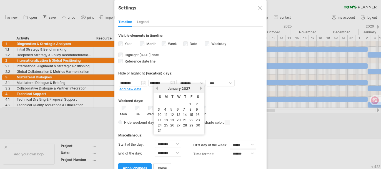
click at [200, 88] on link "next" at bounding box center [201, 88] width 4 height 4
click at [159, 123] on link "28" at bounding box center [159, 125] width 5 height 5
type input "********"
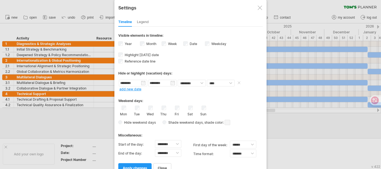
click at [143, 84] on body "progress(100%) Trying to reach [DOMAIN_NAME] Connected again... 0% clear filter…" at bounding box center [190, 85] width 381 height 170
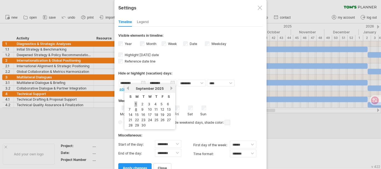
click at [136, 102] on link "1" at bounding box center [136, 103] width 3 height 5
type input "********"
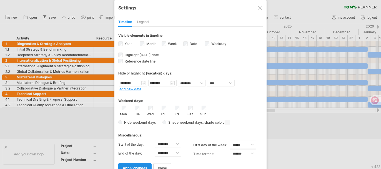
click at [131, 163] on link "apply changes" at bounding box center [134, 168] width 33 height 10
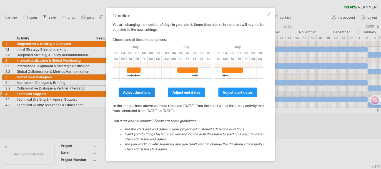
click at [142, 93] on span "adjust durations" at bounding box center [136, 92] width 27 height 4
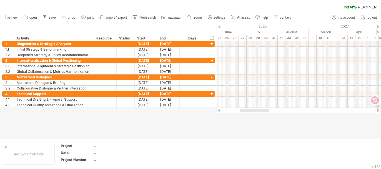
drag, startPoint x: 284, startPoint y: 110, endPoint x: 262, endPoint y: 107, distance: 22.4
click at [262, 107] on div "Trying to reach [DOMAIN_NAME] Connected again... 0% clear filter new 1" at bounding box center [190, 84] width 381 height 169
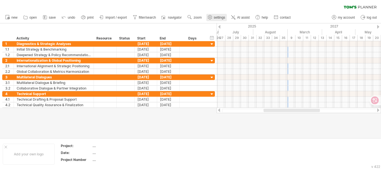
click at [218, 19] on span "settings" at bounding box center [219, 18] width 11 height 4
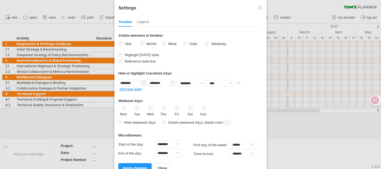
click at [143, 81] on input "********" at bounding box center [133, 83] width 28 height 7
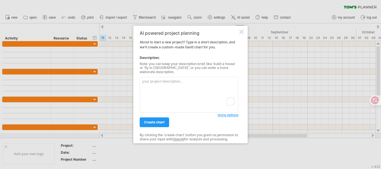
paste textarea "Instructions: Create a [PERSON_NAME] chart for a project named "Promotion of a …"
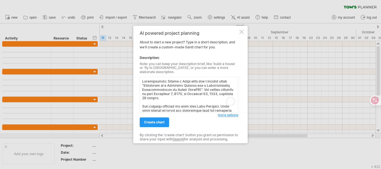
scroll to position [213, 0]
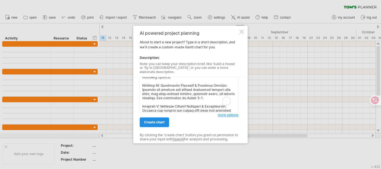
type textarea "Instructions: Create a [PERSON_NAME] chart for a project named "Promotion of a …"
click at [161, 123] on link "create chart" at bounding box center [154, 123] width 29 height 10
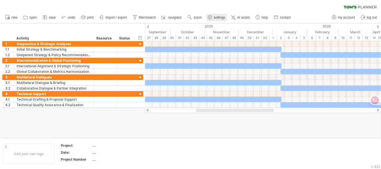
click at [218, 17] on span "settings" at bounding box center [219, 18] width 11 height 4
select select "*"
select select "**"
select select "*"
select select "******"
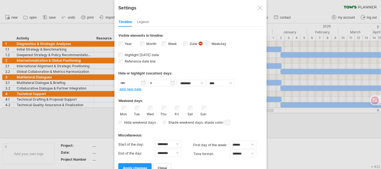
click at [218, 17] on div "Timeline Legend" at bounding box center [190, 21] width 145 height 12
click at [259, 8] on div at bounding box center [260, 8] width 4 height 4
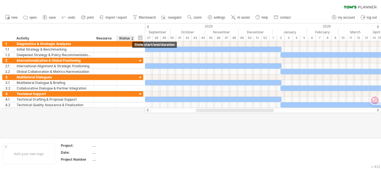
click at [138, 36] on div "hide start/end/duration show start/end/duration" at bounding box center [140, 38] width 5 height 6
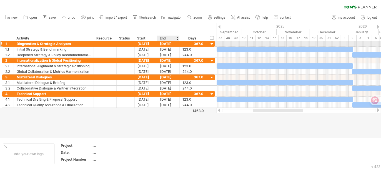
click at [170, 43] on div "[DATE]" at bounding box center [168, 43] width 23 height 5
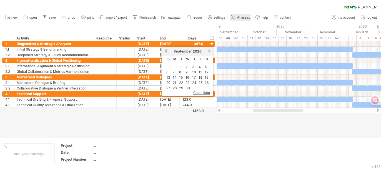
click at [244, 16] on span "AI assist" at bounding box center [243, 18] width 13 height 4
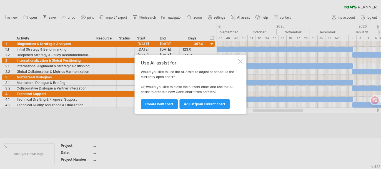
click at [241, 58] on div "Use AI-assist for: Would you like to use the AI-assist to adjust or schedule th…" at bounding box center [191, 84] width 112 height 58
click at [242, 65] on div "Use AI-assist for: Would you like to use the AI-assist to adjust or schedule th…" at bounding box center [191, 84] width 112 height 58
click at [242, 63] on div at bounding box center [240, 61] width 4 height 4
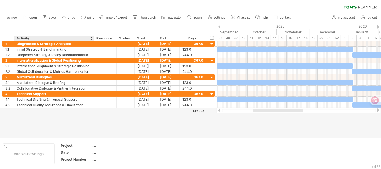
click at [83, 131] on div at bounding box center [190, 80] width 381 height 115
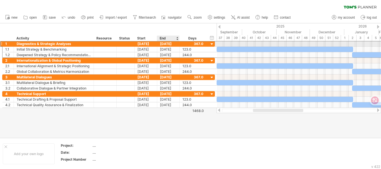
click at [170, 42] on div "[DATE]" at bounding box center [168, 43] width 23 height 5
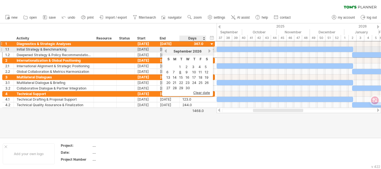
click at [208, 51] on link "next" at bounding box center [210, 51] width 4 height 4
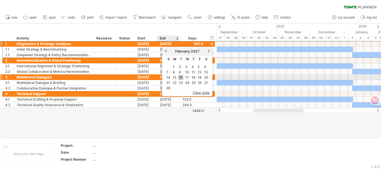
click at [183, 76] on link "16" at bounding box center [180, 77] width 5 height 5
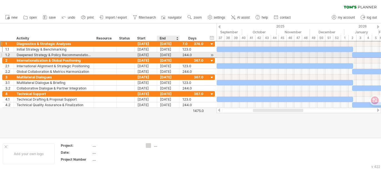
click at [172, 53] on div "[DATE]" at bounding box center [168, 54] width 23 height 5
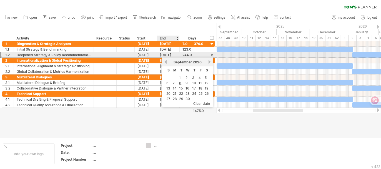
click at [172, 53] on div "[DATE]" at bounding box center [168, 54] width 23 height 5
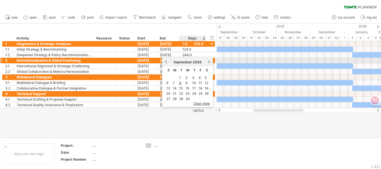
click at [208, 61] on link "next" at bounding box center [210, 62] width 4 height 4
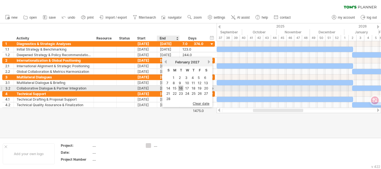
click at [179, 86] on link "16" at bounding box center [180, 88] width 5 height 5
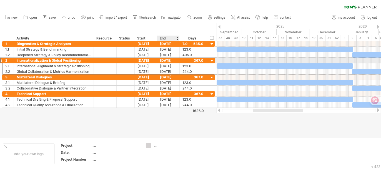
click at [174, 59] on div "[DATE]" at bounding box center [168, 60] width 23 height 5
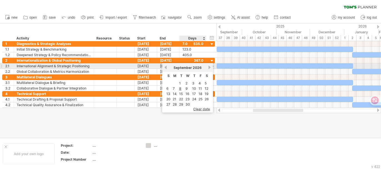
click at [208, 66] on link "next" at bounding box center [210, 67] width 4 height 4
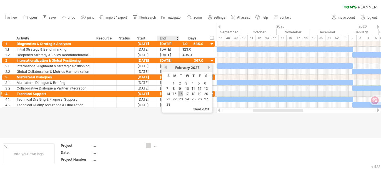
click at [180, 93] on link "16" at bounding box center [180, 93] width 5 height 5
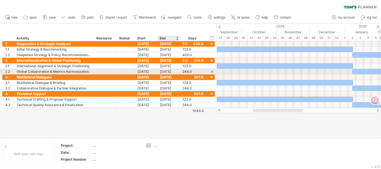
click at [175, 71] on div "[DATE]" at bounding box center [168, 71] width 23 height 5
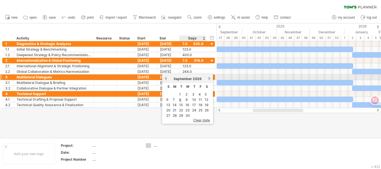
click at [208, 76] on link "next" at bounding box center [210, 78] width 4 height 4
click at [208, 77] on link "next" at bounding box center [210, 78] width 4 height 4
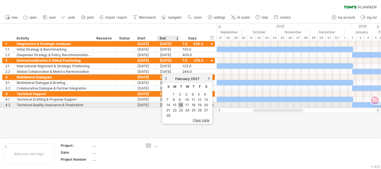
click at [179, 103] on link "16" at bounding box center [180, 104] width 5 height 5
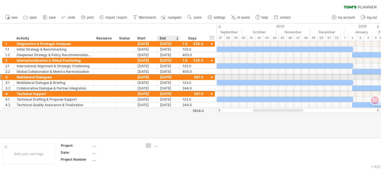
click at [174, 78] on div "[DATE]" at bounding box center [168, 76] width 23 height 5
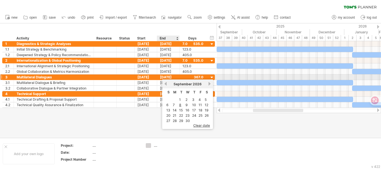
click at [174, 78] on div "[DATE]" at bounding box center [168, 76] width 23 height 5
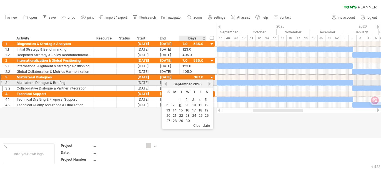
click at [208, 83] on link "next" at bounding box center [210, 84] width 4 height 4
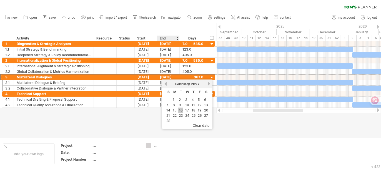
click at [180, 109] on link "16" at bounding box center [180, 110] width 5 height 5
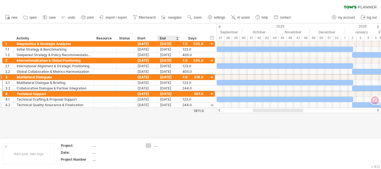
drag, startPoint x: 180, startPoint y: 109, endPoint x: 181, endPoint y: 103, distance: 6.4
click at [180, 109] on div at bounding box center [190, 80] width 381 height 115
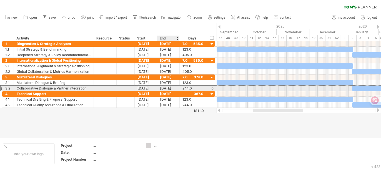
click at [173, 88] on div "[DATE]" at bounding box center [168, 88] width 23 height 5
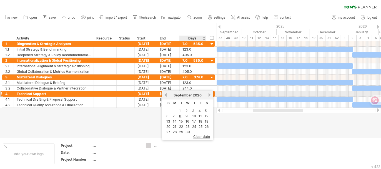
click at [209, 95] on link "next" at bounding box center [210, 95] width 4 height 4
click at [208, 95] on link "next" at bounding box center [210, 95] width 4 height 4
click at [208, 94] on link "next" at bounding box center [210, 95] width 4 height 4
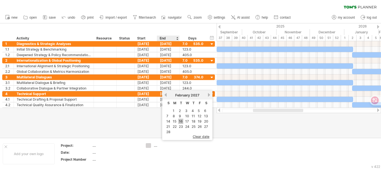
click at [182, 119] on link "16" at bounding box center [180, 121] width 5 height 5
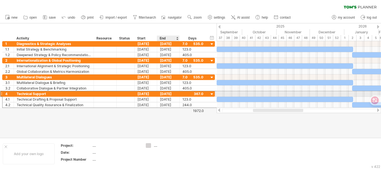
click at [175, 95] on div "[DATE]" at bounding box center [168, 93] width 23 height 5
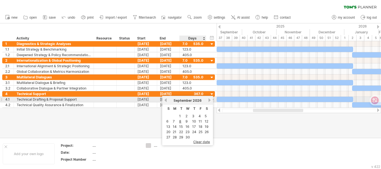
click at [208, 99] on link "next" at bounding box center [210, 100] width 4 height 4
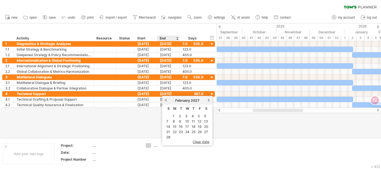
click at [183, 125] on link "16" at bounding box center [180, 126] width 5 height 5
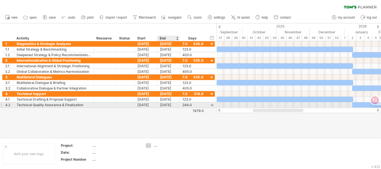
click at [176, 104] on div "[DATE]" at bounding box center [168, 104] width 23 height 5
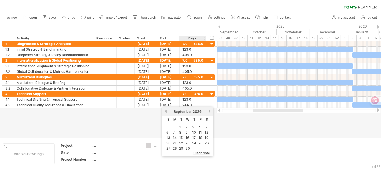
click at [208, 111] on link "next" at bounding box center [210, 111] width 4 height 4
click at [208, 111] on link "next" at bounding box center [209, 111] width 4 height 4
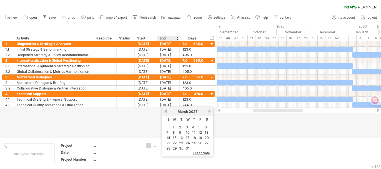
click at [165, 111] on link "previous" at bounding box center [166, 111] width 4 height 4
click at [180, 137] on link "16" at bounding box center [180, 137] width 5 height 5
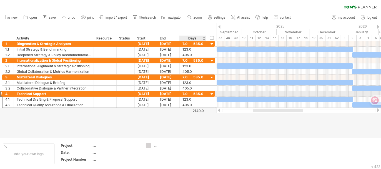
click at [185, 93] on div "7.0" at bounding box center [193, 93] width 21 height 5
click at [185, 93] on input "***" at bounding box center [188, 93] width 11 height 5
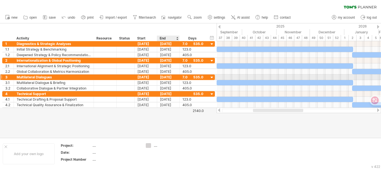
scroll to position [0, 0]
click at [183, 76] on div "7.0" at bounding box center [193, 76] width 21 height 5
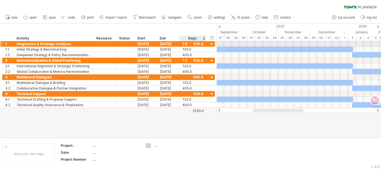
click at [185, 43] on div "7.0" at bounding box center [193, 43] width 21 height 5
click at [185, 43] on input "***" at bounding box center [188, 43] width 11 height 5
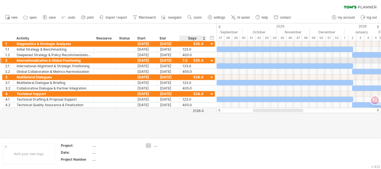
scroll to position [0, 0]
click at [185, 61] on div "7.0" at bounding box center [193, 60] width 21 height 5
click at [185, 61] on input "***" at bounding box center [188, 60] width 11 height 5
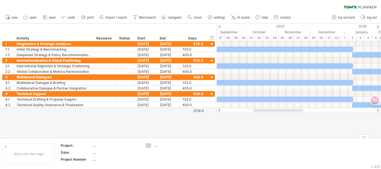
drag, startPoint x: 218, startPoint y: 141, endPoint x: 246, endPoint y: 125, distance: 32.3
click at [217, 140] on div "Add your own logo Project: .... Date: .... Project Number .... ...." at bounding box center [190, 154] width 381 height 32
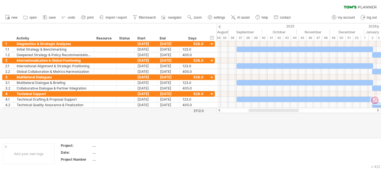
drag, startPoint x: 278, startPoint y: 111, endPoint x: 261, endPoint y: 94, distance: 23.6
click at [272, 113] on div at bounding box center [299, 111] width 165 height 6
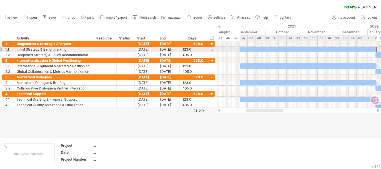
click at [247, 50] on div at bounding box center [308, 49] width 137 height 5
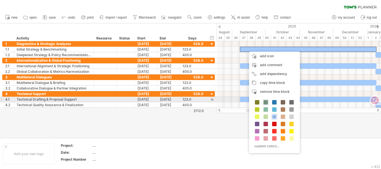
click at [267, 102] on span at bounding box center [266, 102] width 4 height 4
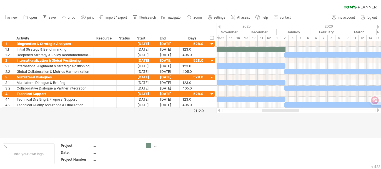
drag, startPoint x: 278, startPoint y: 111, endPoint x: 298, endPoint y: 103, distance: 21.6
click at [295, 110] on div at bounding box center [280, 110] width 37 height 3
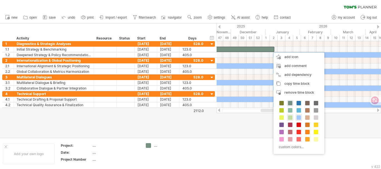
click at [290, 116] on span at bounding box center [290, 117] width 4 height 4
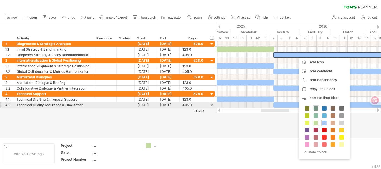
click at [315, 107] on span at bounding box center [316, 108] width 4 height 4
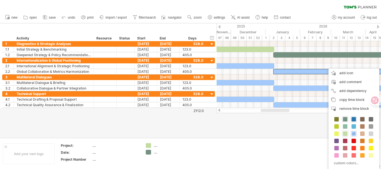
click at [354, 118] on span at bounding box center [354, 119] width 4 height 4
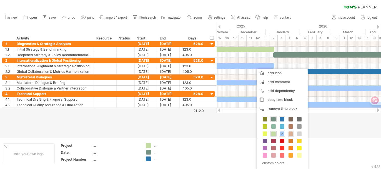
click at [290, 132] on span at bounding box center [291, 133] width 4 height 4
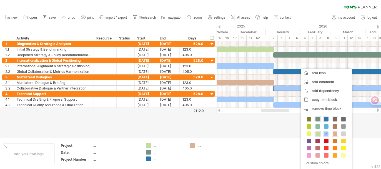
click at [335, 118] on span at bounding box center [335, 119] width 4 height 4
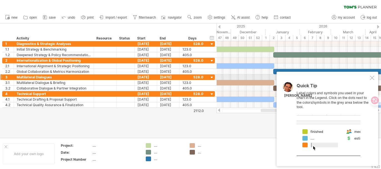
drag, startPoint x: 372, startPoint y: 78, endPoint x: 354, endPoint y: 86, distance: 19.5
click at [372, 78] on div at bounding box center [372, 78] width 4 height 4
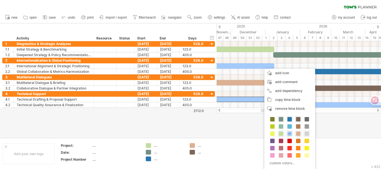
drag, startPoint x: 305, startPoint y: 134, endPoint x: 308, endPoint y: 126, distance: 8.6
click at [305, 133] on span at bounding box center [307, 133] width 4 height 4
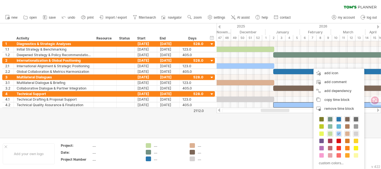
click at [355, 117] on span at bounding box center [356, 119] width 4 height 4
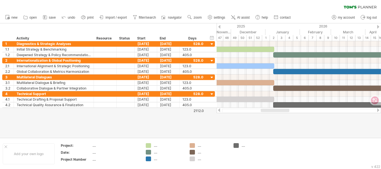
drag, startPoint x: 284, startPoint y: 112, endPoint x: 279, endPoint y: 110, distance: 5.2
click at [279, 110] on div at bounding box center [299, 111] width 165 height 6
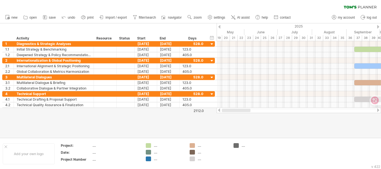
drag, startPoint x: 279, startPoint y: 111, endPoint x: 222, endPoint y: 119, distance: 57.0
click at [222, 119] on div "Trying to reach [DOMAIN_NAME] Connected again... 0% clear filter new 1" at bounding box center [190, 84] width 381 height 169
click at [219, 28] on div at bounding box center [219, 27] width 2 height 4
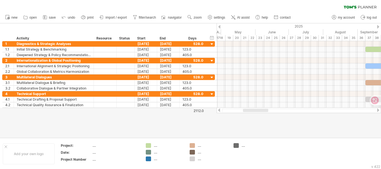
click at [219, 27] on div at bounding box center [219, 27] width 2 height 4
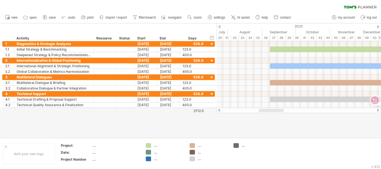
drag, startPoint x: 258, startPoint y: 111, endPoint x: 274, endPoint y: 111, distance: 15.8
click at [274, 111] on div at bounding box center [271, 110] width 25 height 3
click at [268, 37] on div "timeline settings" at bounding box center [268, 37] width 41 height 9
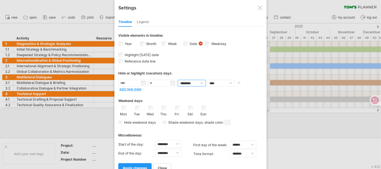
click at [199, 81] on select "******** ********" at bounding box center [192, 83] width 28 height 7
select select "*"
click at [178, 80] on select "******** ********" at bounding box center [192, 83] width 28 height 7
click at [141, 166] on span "apply changes" at bounding box center [135, 168] width 24 height 4
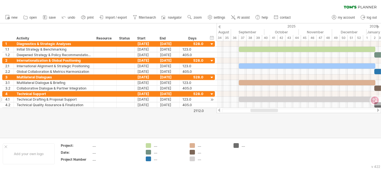
drag, startPoint x: 261, startPoint y: 110, endPoint x: 183, endPoint y: 96, distance: 79.4
click at [257, 110] on div at bounding box center [265, 110] width 28 height 3
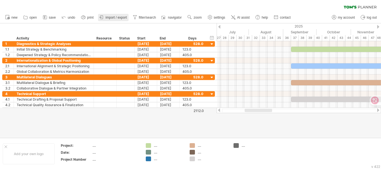
click at [113, 16] on span "import / export" at bounding box center [116, 18] width 21 height 4
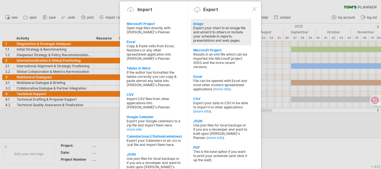
click at [240, 31] on div "Export your chart to an image file and email it to others or include your sched…" at bounding box center [221, 34] width 55 height 17
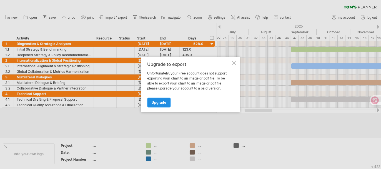
click at [165, 104] on span "Upgrade" at bounding box center [159, 103] width 14 height 4
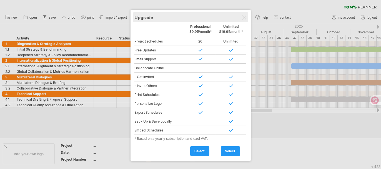
click at [247, 15] on div "Upgrade" at bounding box center [191, 17] width 113 height 10
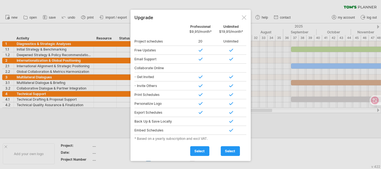
click at [245, 17] on div at bounding box center [244, 17] width 4 height 4
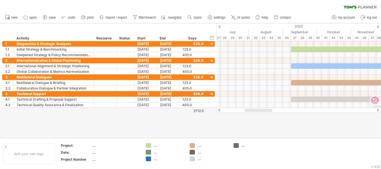
click at [115, 17] on span "import / export" at bounding box center [116, 18] width 21 height 4
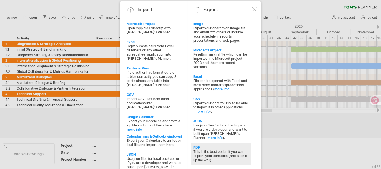
click at [213, 150] on div "This is the best option if you want to print your schedule (and stick it up the…" at bounding box center [221, 156] width 55 height 13
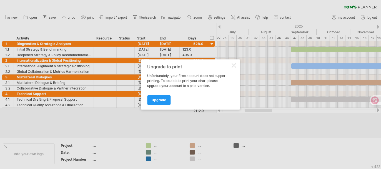
click at [235, 66] on div at bounding box center [234, 65] width 4 height 4
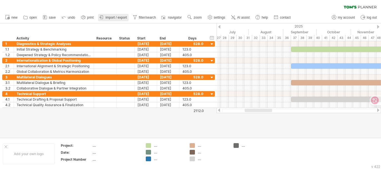
click at [107, 15] on link "import / export" at bounding box center [113, 17] width 31 height 7
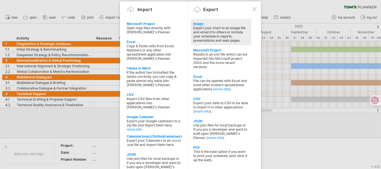
click at [225, 29] on div "Export your chart to an image file and email it to others or include your sched…" at bounding box center [221, 34] width 55 height 17
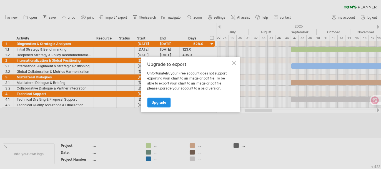
click at [155, 101] on span "Upgrade" at bounding box center [159, 103] width 14 height 4
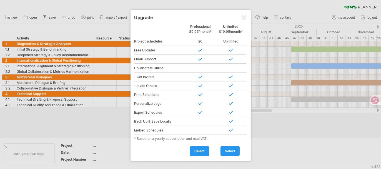
click at [242, 16] on div at bounding box center [244, 17] width 4 height 4
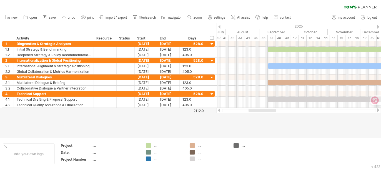
drag, startPoint x: 265, startPoint y: 111, endPoint x: 269, endPoint y: 109, distance: 4.4
click at [269, 109] on div at bounding box center [263, 110] width 28 height 3
click at [211, 37] on div "hide start/end/duration show start/end/duration" at bounding box center [212, 38] width 5 height 6
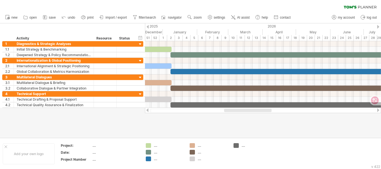
drag, startPoint x: 228, startPoint y: 111, endPoint x: 264, endPoint y: 117, distance: 35.9
click at [266, 120] on div "Trying to reach [DOMAIN_NAME] Connected again... 0% clear filter new 1" at bounding box center [190, 84] width 381 height 169
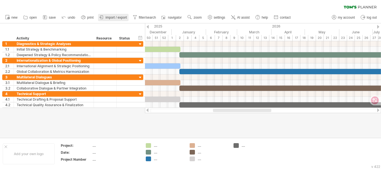
click at [113, 18] on span "import / export" at bounding box center [116, 18] width 21 height 4
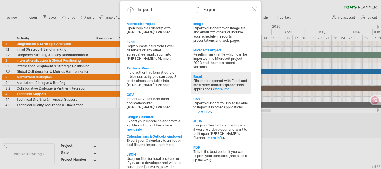
click at [226, 80] on div "File can be opened with Excel and most other modern spreadsheet applications ( …" at bounding box center [221, 85] width 55 height 13
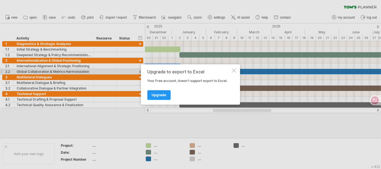
click at [235, 69] on div at bounding box center [234, 70] width 4 height 4
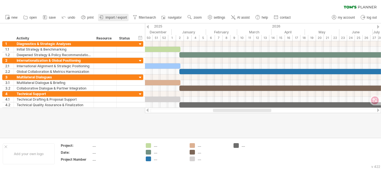
click at [121, 19] on span "import / export" at bounding box center [116, 18] width 21 height 4
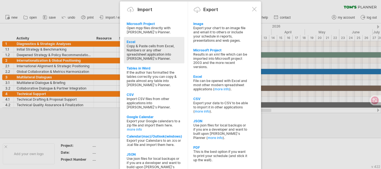
click at [177, 50] on div "Copy & Paste cells from Excel, Numbers or any other spreadsheet application int…" at bounding box center [154, 52] width 55 height 17
type textarea "**********"
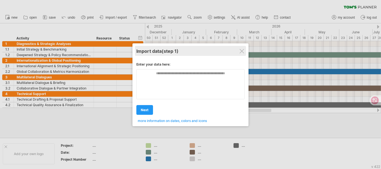
drag, startPoint x: 241, startPoint y: 48, endPoint x: 236, endPoint y: 46, distance: 5.6
click at [241, 48] on div "Import data (step 1)" at bounding box center [190, 51] width 108 height 10
click at [245, 52] on div "Import data (step 1) Enter your data here: Your data: Weekend days ' mon tue ne…" at bounding box center [191, 84] width 116 height 83
click at [242, 52] on div at bounding box center [242, 51] width 4 height 4
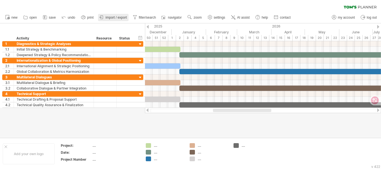
click at [122, 16] on span "import / export" at bounding box center [116, 18] width 21 height 4
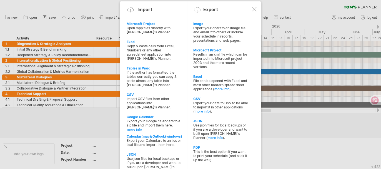
click at [222, 150] on div "This is the best option if you want to print your schedule (and stick it up the…" at bounding box center [221, 156] width 55 height 13
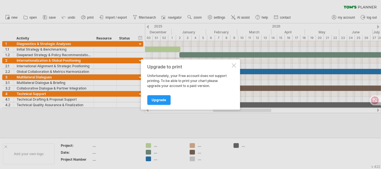
click at [235, 64] on div at bounding box center [234, 65] width 4 height 4
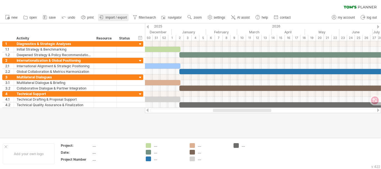
click at [116, 17] on span "import / export" at bounding box center [116, 18] width 21 height 4
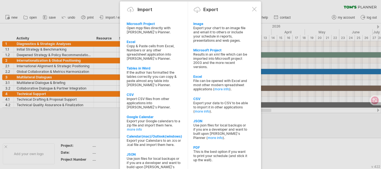
drag, startPoint x: 203, startPoint y: 124, endPoint x: 197, endPoint y: 113, distance: 12.2
click at [203, 123] on div "Use json files for local backups or if you are a developer and want to built up…" at bounding box center [221, 131] width 55 height 17
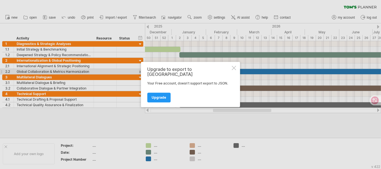
drag, startPoint x: 232, startPoint y: 71, endPoint x: 224, endPoint y: 67, distance: 8.7
click at [231, 70] on div "Upgrade to export to JSON Your Free account, doesn't support export to JSON. Up…" at bounding box center [190, 84] width 99 height 45
drag, startPoint x: 106, startPoint y: 16, endPoint x: 108, endPoint y: 18, distance: 3.3
click at [108, 18] on div at bounding box center [190, 84] width 381 height 169
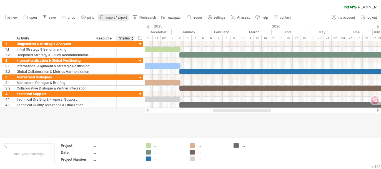
click at [125, 20] on link "import / export" at bounding box center [113, 17] width 31 height 7
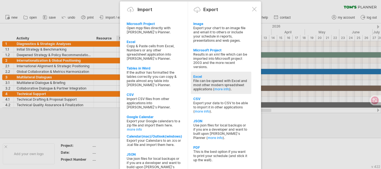
click at [196, 79] on div "File can be opened with Excel and most other modern spreadsheet applications ( …" at bounding box center [221, 85] width 55 height 13
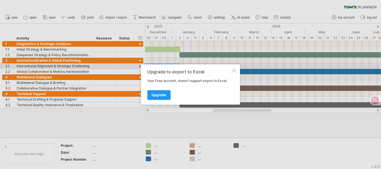
click at [232, 67] on div "Upgrade to export to Excel Your Free account, doesn't support export to Excel. …" at bounding box center [190, 84] width 99 height 40
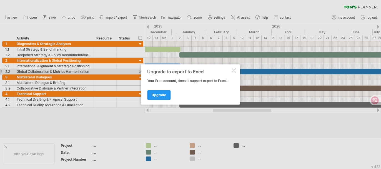
click at [234, 69] on div at bounding box center [234, 70] width 4 height 4
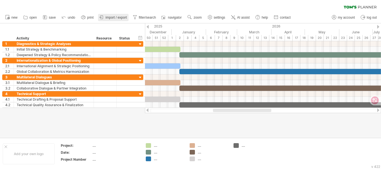
click at [108, 16] on span "import / export" at bounding box center [116, 18] width 21 height 4
